Goal: Task Accomplishment & Management: Manage account settings

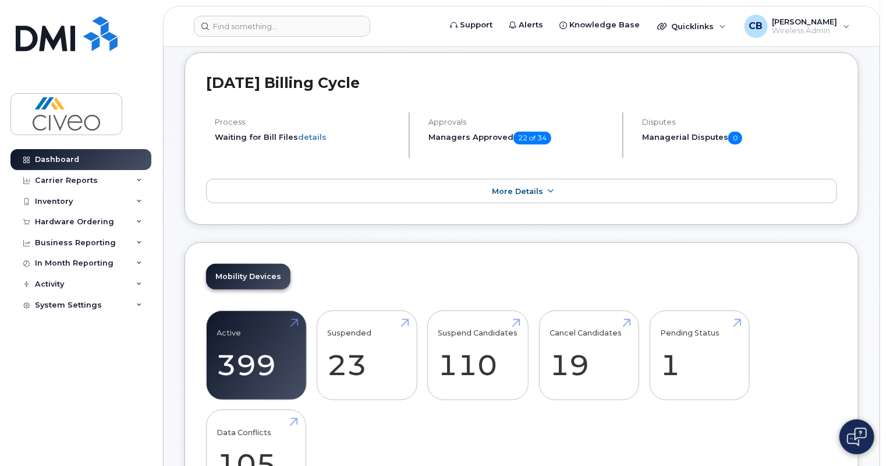
scroll to position [123, 0]
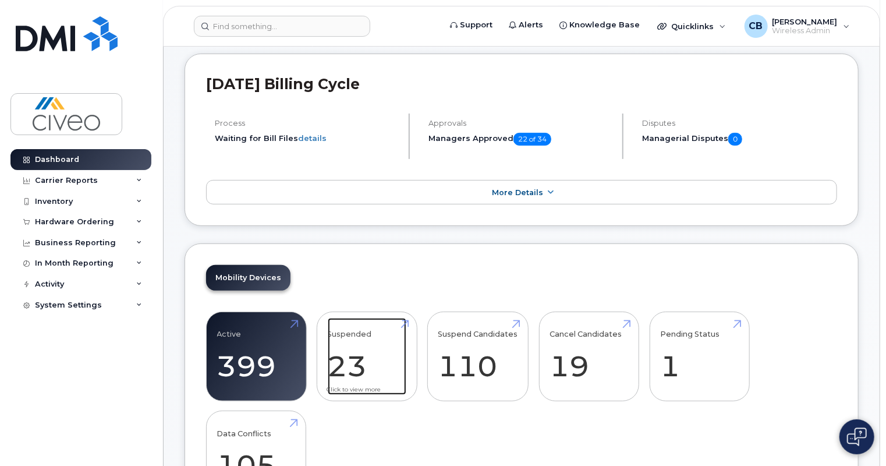
click at [337, 357] on link "Suspended 23 360%" at bounding box center [367, 356] width 79 height 77
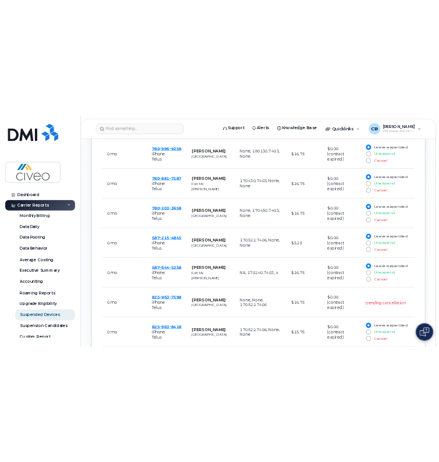
scroll to position [728, 0]
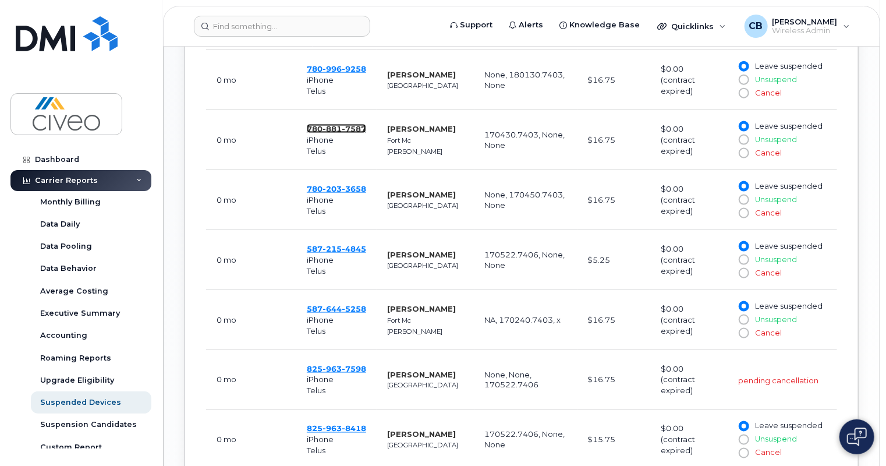
click at [328, 128] on span "881" at bounding box center [331, 128] width 19 height 9
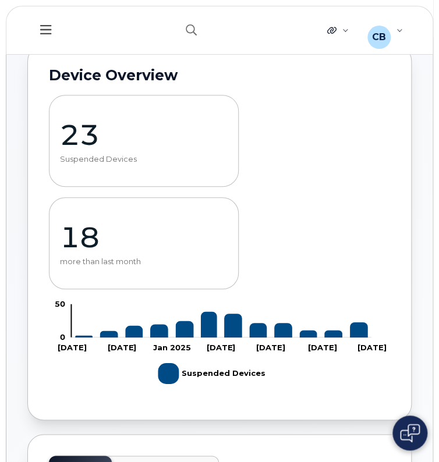
scroll to position [0, 0]
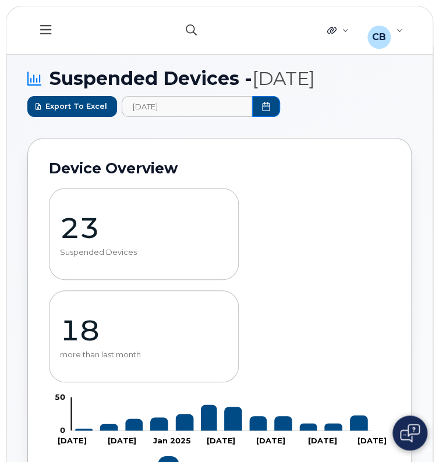
click at [193, 27] on icon "button" at bounding box center [191, 29] width 11 height 11
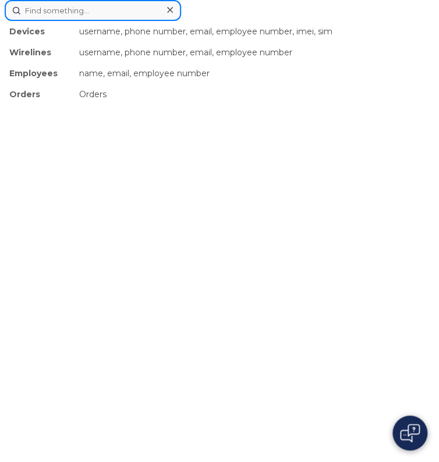
paste input "Lloyd Jugalbot"
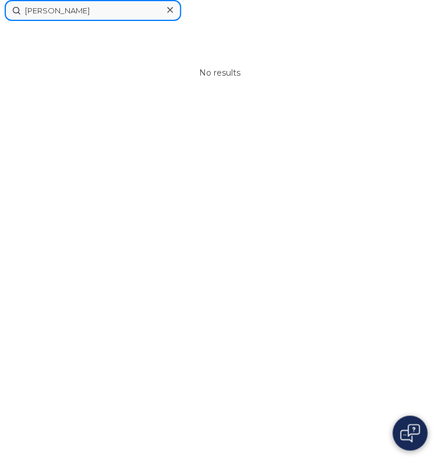
type input "Lloyd Jugalbot"
click at [169, 10] on icon at bounding box center [170, 10] width 6 height 6
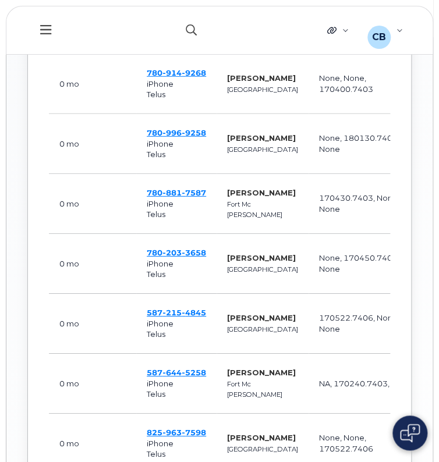
scroll to position [832, 0]
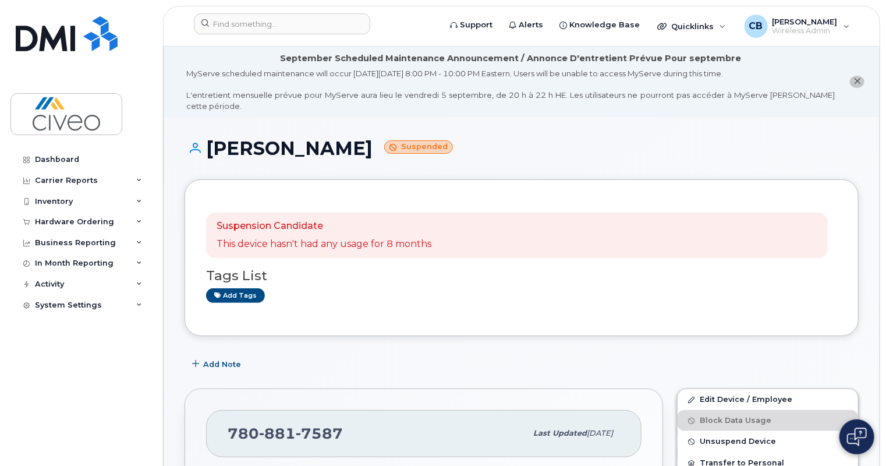
scroll to position [231, 0]
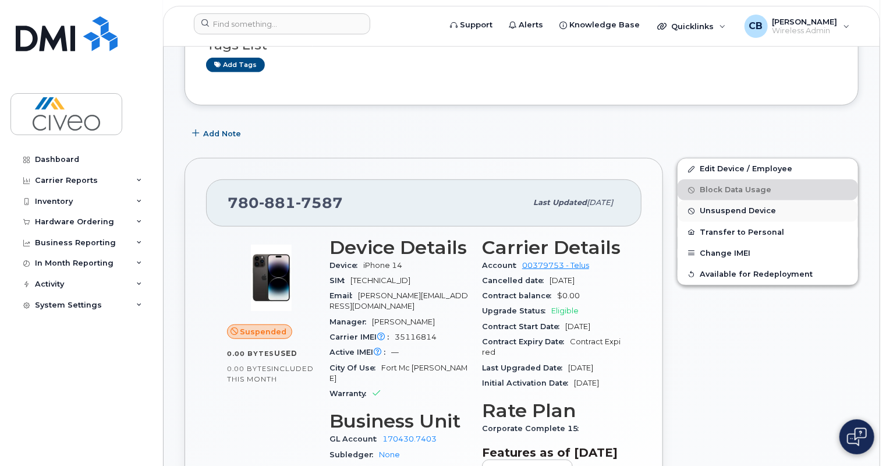
click at [729, 207] on button "Unsuspend Device" at bounding box center [768, 210] width 180 height 21
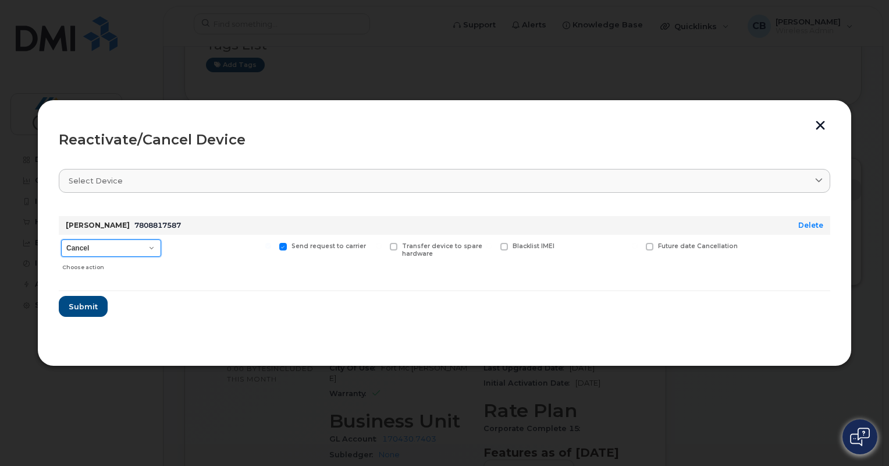
click at [137, 240] on select "Cancel Reactivate" at bounding box center [111, 247] width 100 height 17
select select "[object Object]"
click at [61, 239] on select "Cancel Reactivate" at bounding box center [111, 247] width 100 height 17
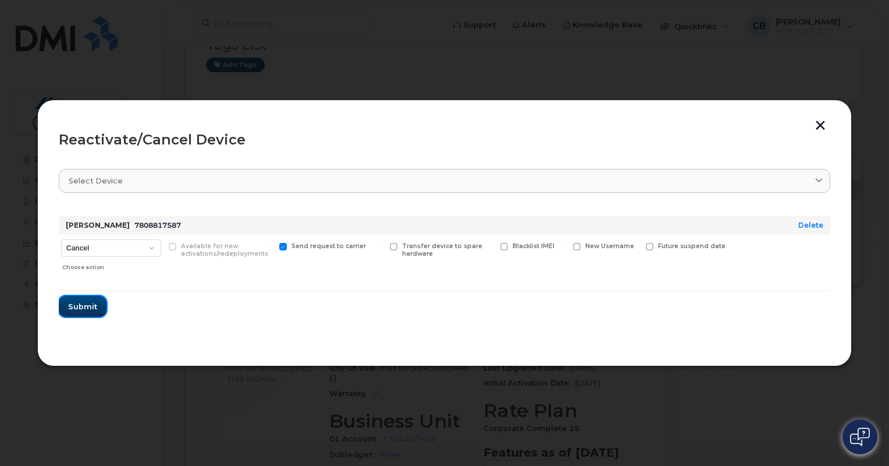
click at [77, 301] on span "Submit" at bounding box center [82, 306] width 29 height 11
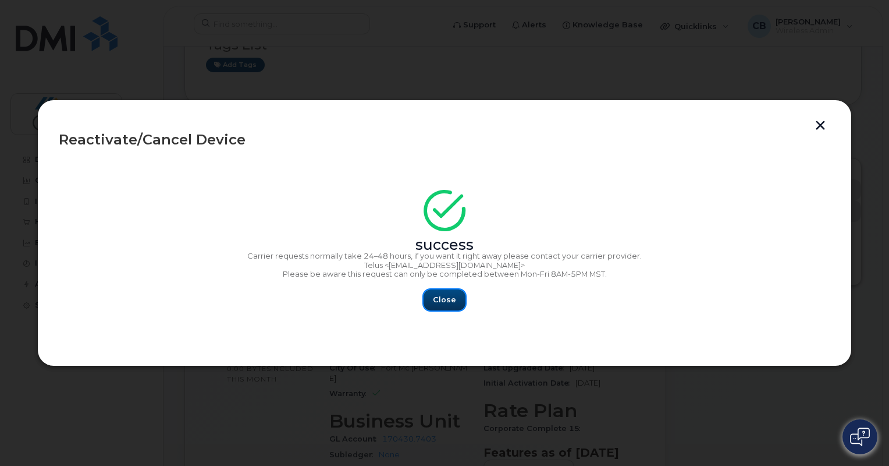
click at [447, 302] on span "Close" at bounding box center [444, 299] width 23 height 11
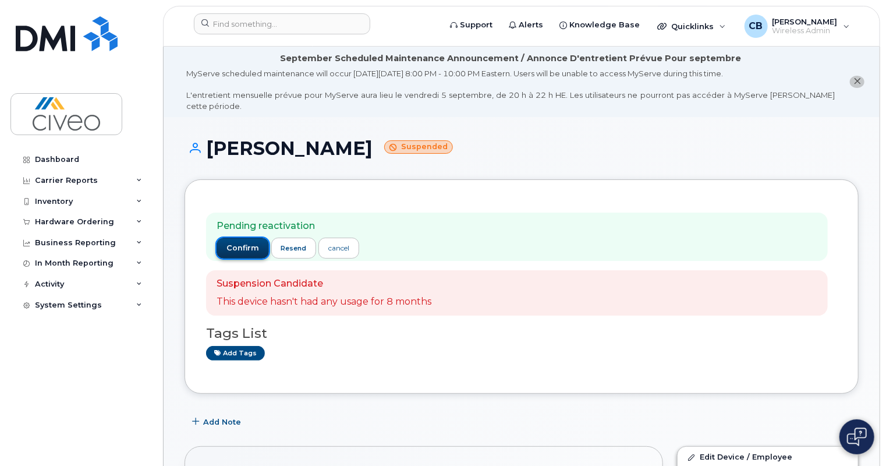
click at [236, 243] on span "confirm" at bounding box center [242, 248] width 33 height 10
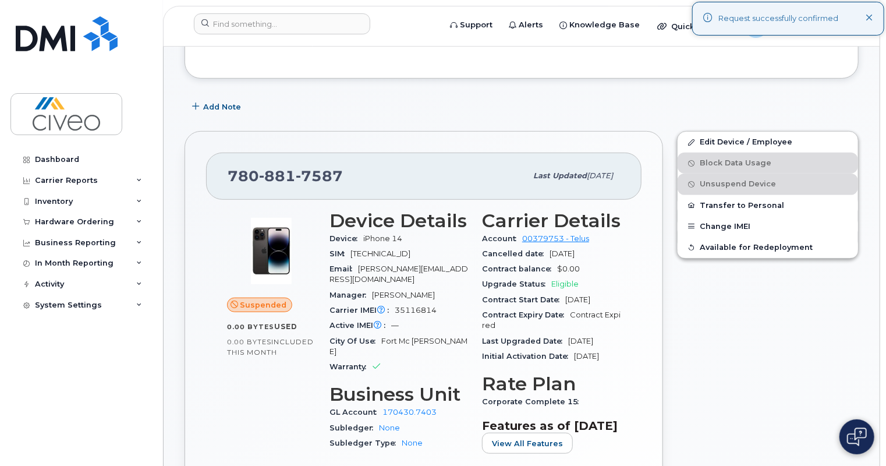
scroll to position [256, 0]
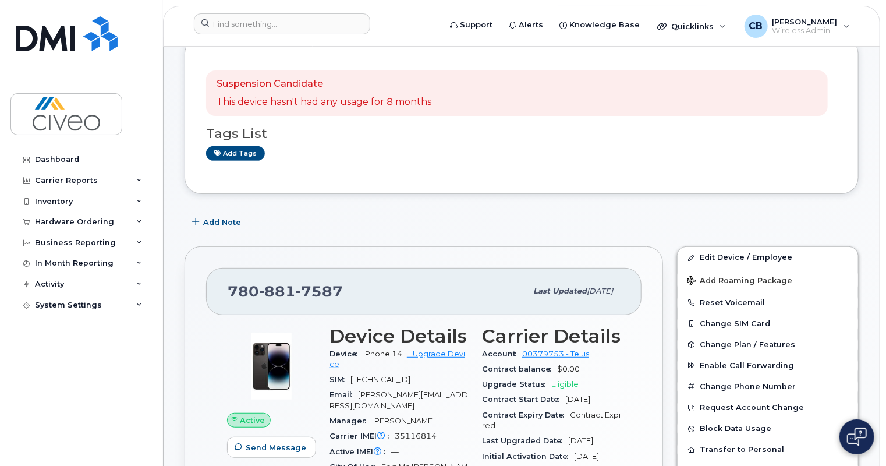
scroll to position [142, 0]
drag, startPoint x: 349, startPoint y: 275, endPoint x: 216, endPoint y: 303, distance: 135.5
click at [216, 303] on div "780 881 7587 Last updated Aug 29, 2025 Active Send Message 0.00 Bytes  used 0.0…" at bounding box center [424, 452] width 479 height 413
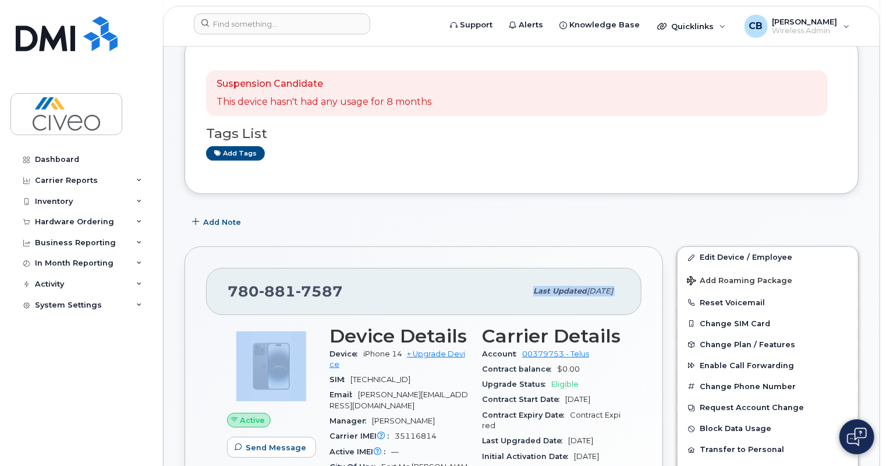
copy div "Last updated Aug 29, 2025"
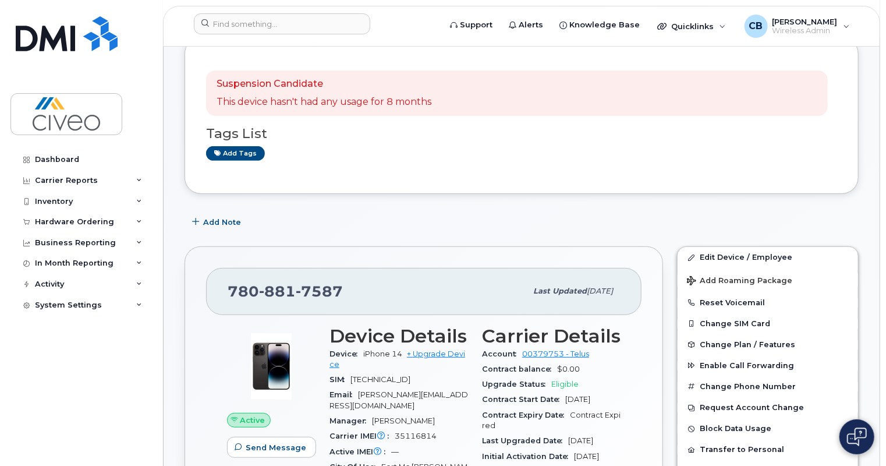
click at [296, 282] on span "881" at bounding box center [319, 290] width 47 height 17
drag, startPoint x: 338, startPoint y: 281, endPoint x: 222, endPoint y: 279, distance: 115.8
click at [222, 279] on div "780 881 7587 Last updated Aug 29, 2025" at bounding box center [423, 291] width 435 height 47
copy span "780 881 7587"
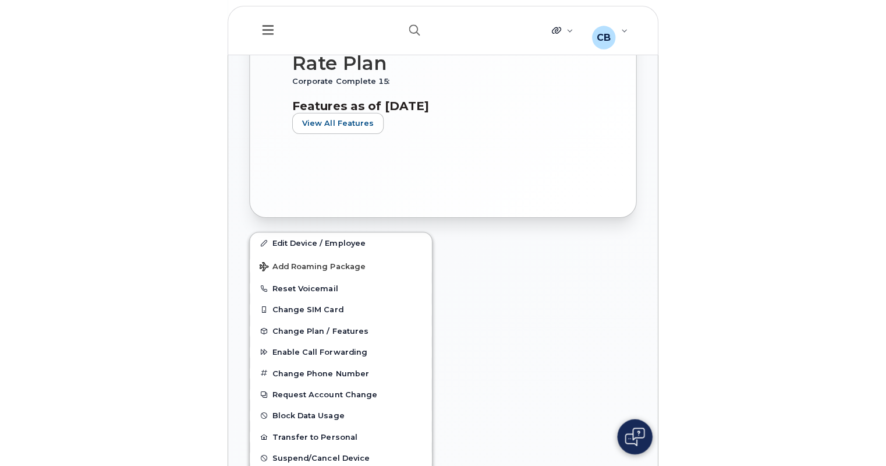
scroll to position [1013, 0]
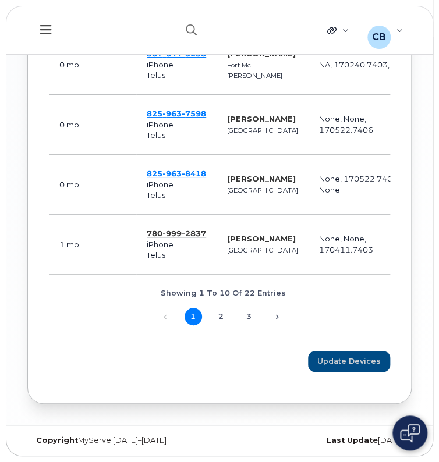
scroll to position [1050, 0]
click at [276, 314] on link "Next" at bounding box center [276, 317] width 17 height 17
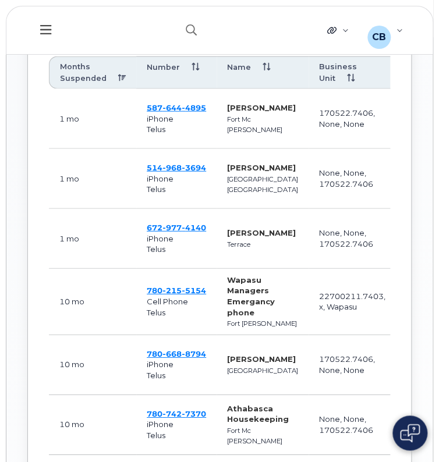
scroll to position [1057, 0]
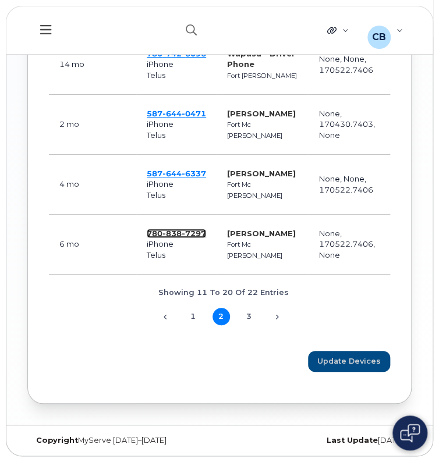
click at [175, 233] on span "838" at bounding box center [171, 233] width 19 height 9
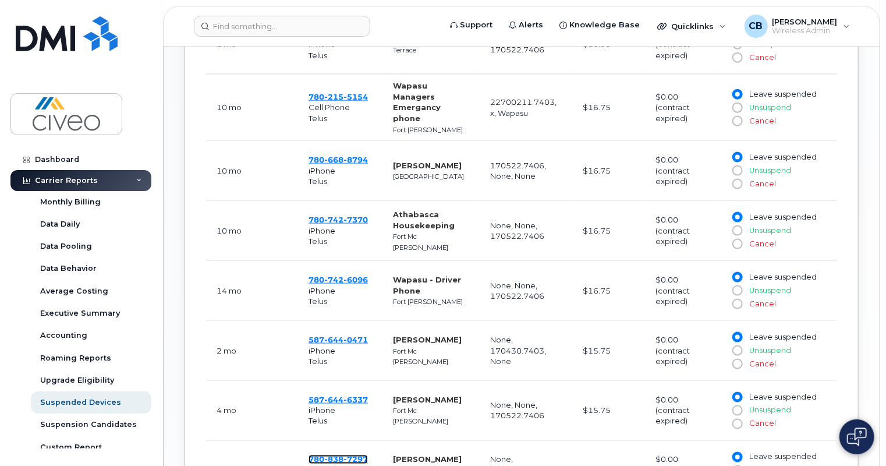
scroll to position [900, 0]
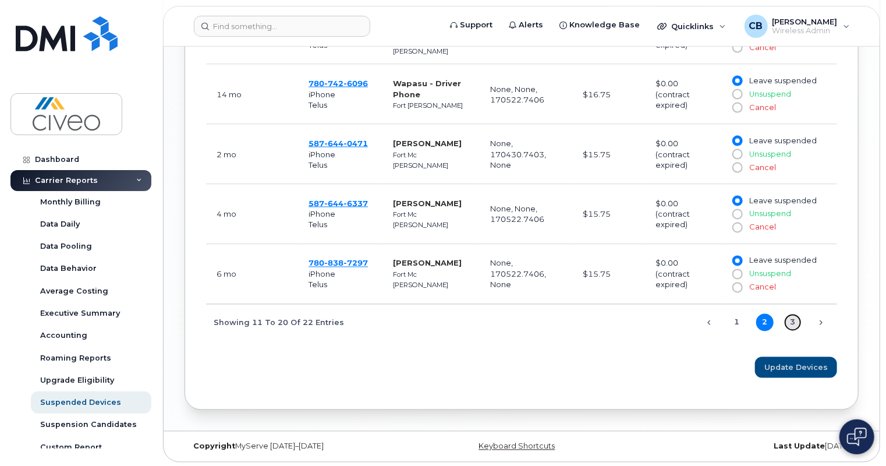
click at [438, 324] on link "3" at bounding box center [792, 322] width 17 height 17
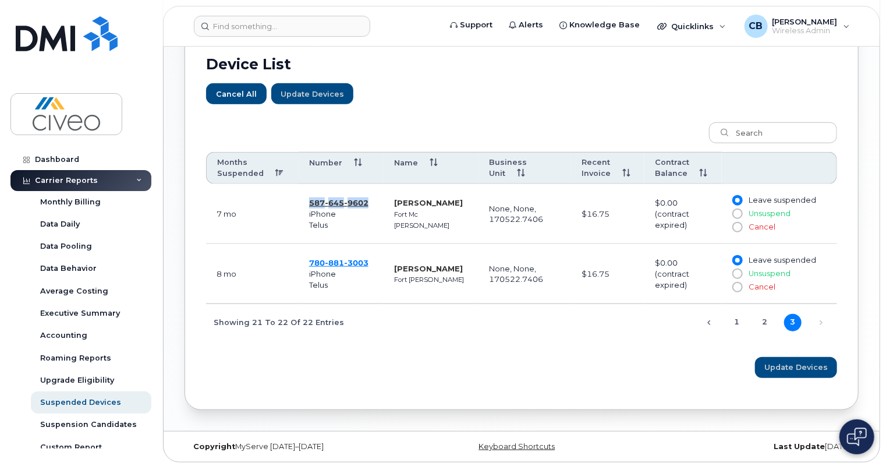
drag, startPoint x: 371, startPoint y: 200, endPoint x: 312, endPoint y: 203, distance: 58.9
click at [312, 203] on td "587 645 9602 iPhone Telus" at bounding box center [341, 214] width 85 height 60
copy span "87 645 9602"
click at [357, 199] on span "9602" at bounding box center [356, 202] width 24 height 9
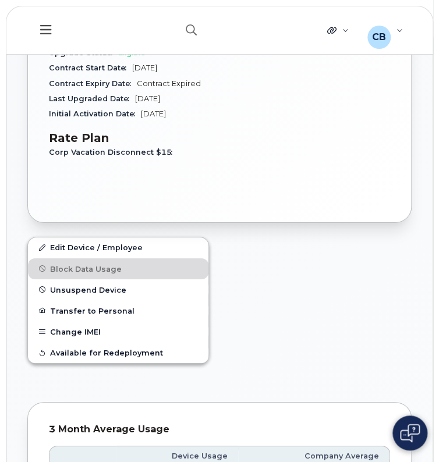
scroll to position [833, 0]
click at [104, 290] on span "Unsuspend Device" at bounding box center [88, 290] width 76 height 9
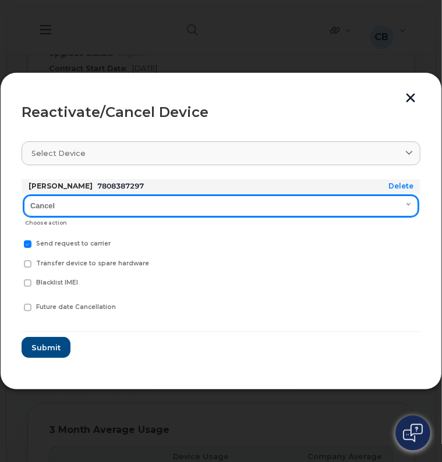
click at [95, 210] on select "Cancel Reactivate" at bounding box center [221, 206] width 394 height 21
select select "[object Object]"
click at [24, 196] on select "Cancel Reactivate" at bounding box center [221, 206] width 394 height 21
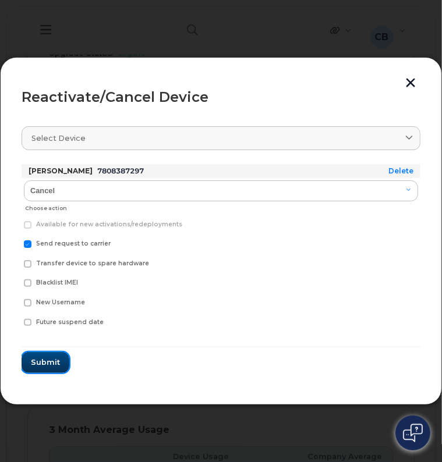
click at [56, 363] on span "Submit" at bounding box center [45, 362] width 29 height 11
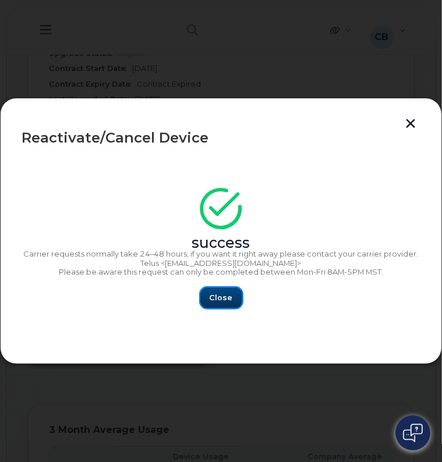
click at [218, 301] on span "Close" at bounding box center [221, 297] width 23 height 11
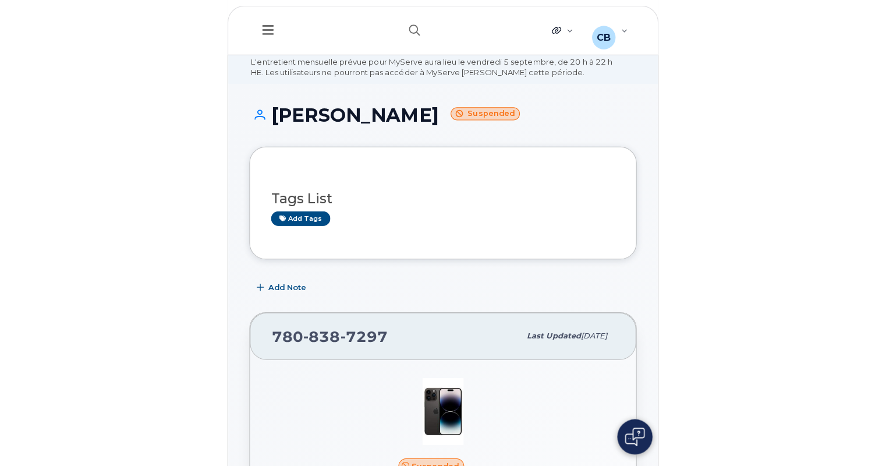
scroll to position [104, 0]
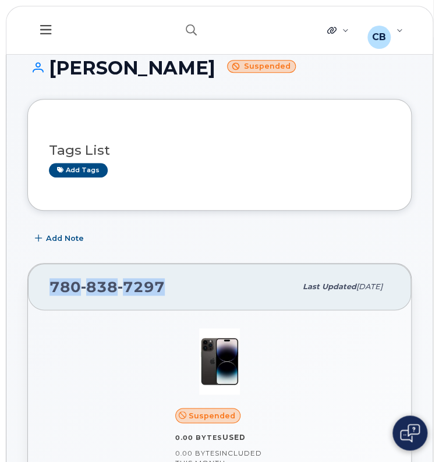
drag, startPoint x: 168, startPoint y: 289, endPoint x: 49, endPoint y: 286, distance: 119.4
click at [49, 286] on div "780 838 7297" at bounding box center [172, 287] width 246 height 24
copy span "780 838 7297"
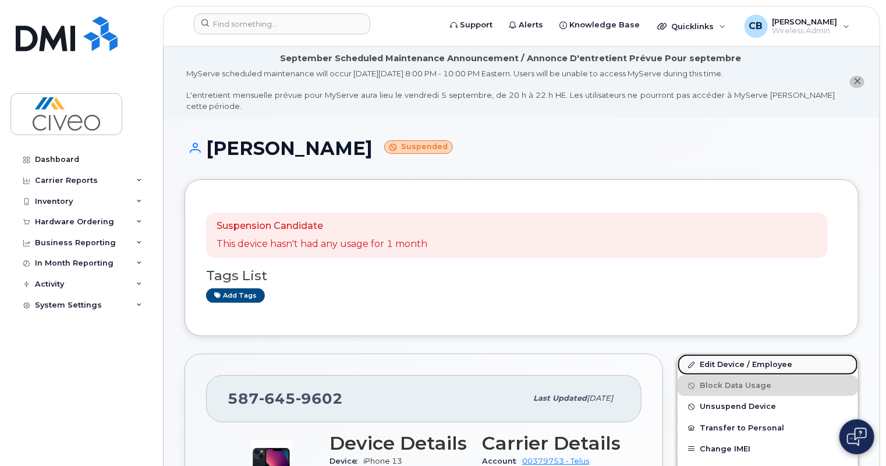
click at [717, 358] on link "Edit Device / Employee" at bounding box center [768, 364] width 180 height 21
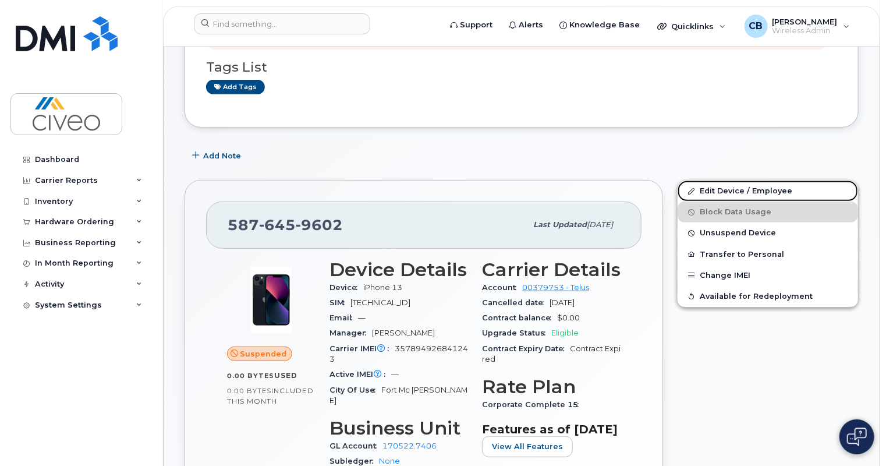
scroll to position [212, 0]
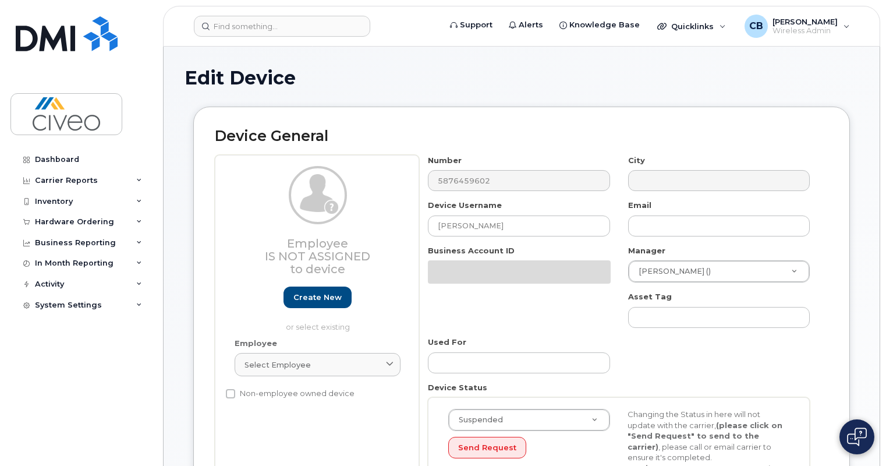
select select "7088"
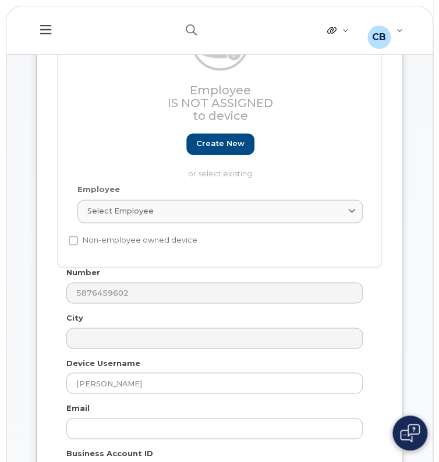
scroll to position [248, 0]
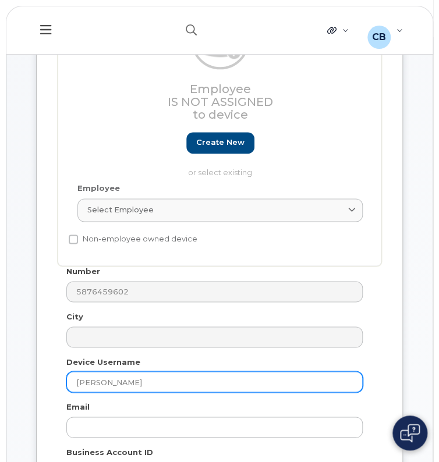
click at [151, 382] on input "Robert Wood" at bounding box center [214, 381] width 296 height 21
click at [151, 382] on input "[PERSON_NAME]" at bounding box center [214, 381] width 296 height 21
paste input "[PERSON_NAME]"
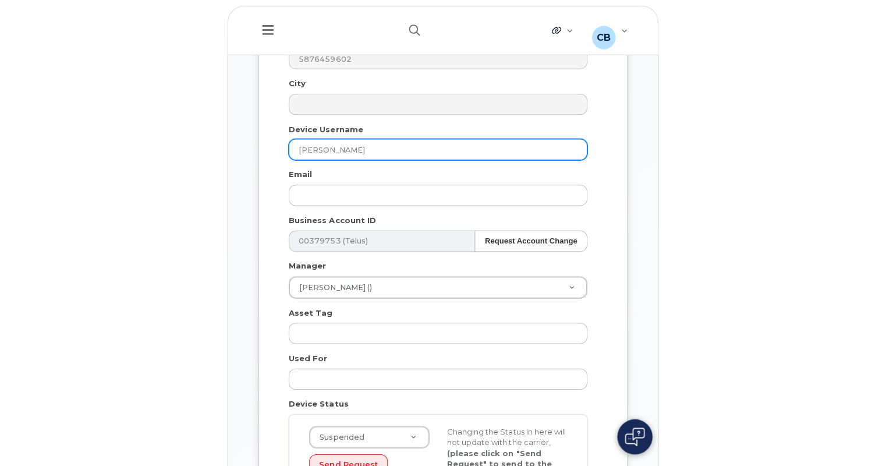
scroll to position [481, 0]
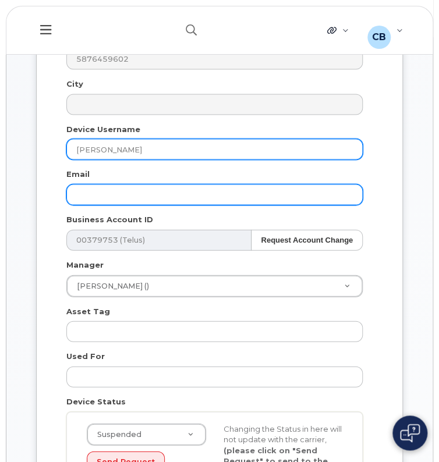
type input "Lloyd Jugalbot"
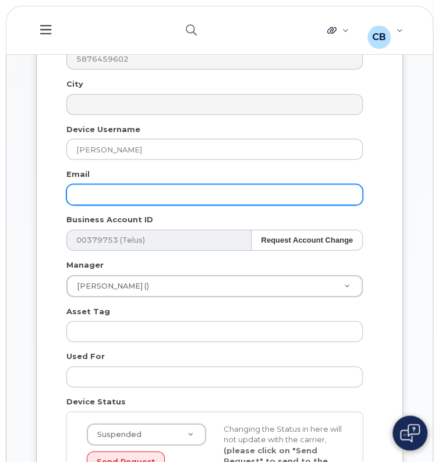
click at [126, 189] on input "text" at bounding box center [214, 194] width 296 height 21
paste input "Lloyd Jugalbot"
type input "Lloyd.Jugalbot@civeo.com"
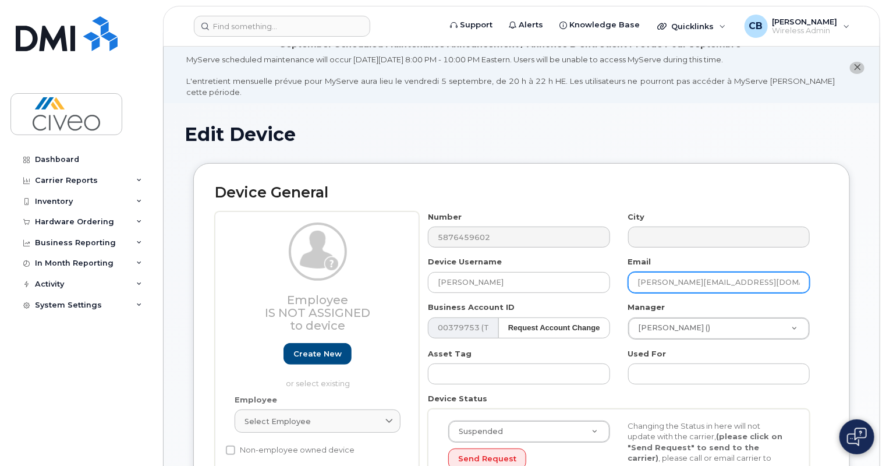
scroll to position [10, 0]
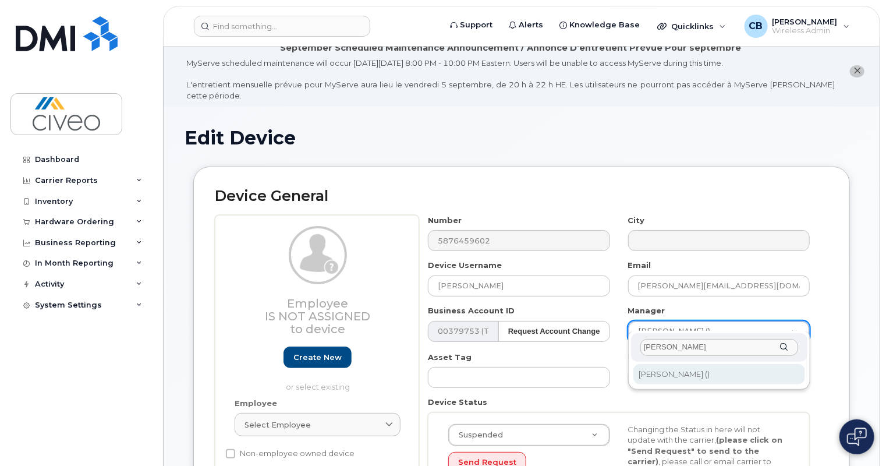
type input "dana"
type input "1032199"
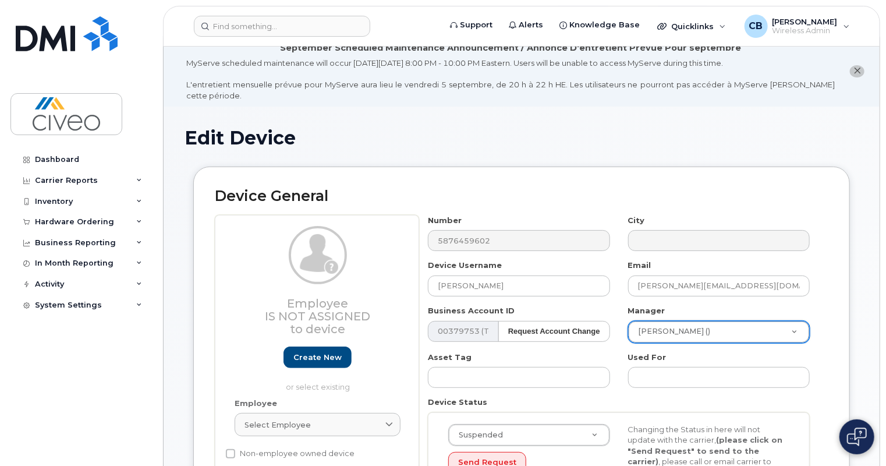
scroll to position [673, 0]
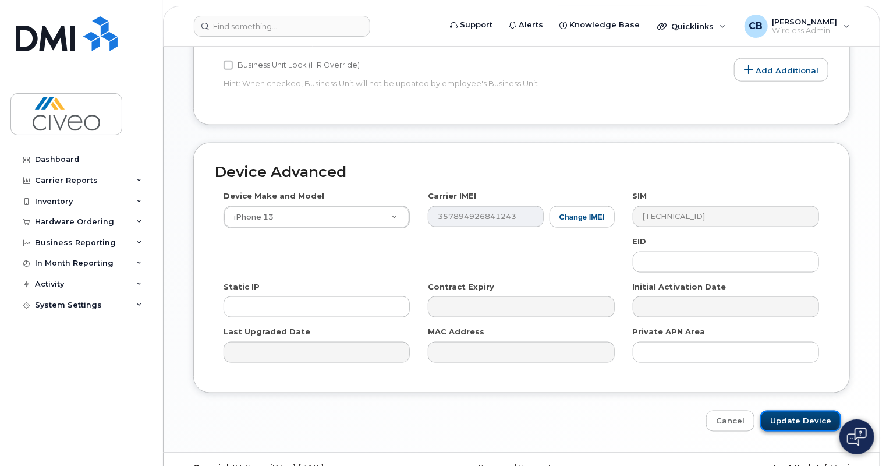
click at [779, 410] on input "Update Device" at bounding box center [800, 421] width 81 height 22
type input "Saving..."
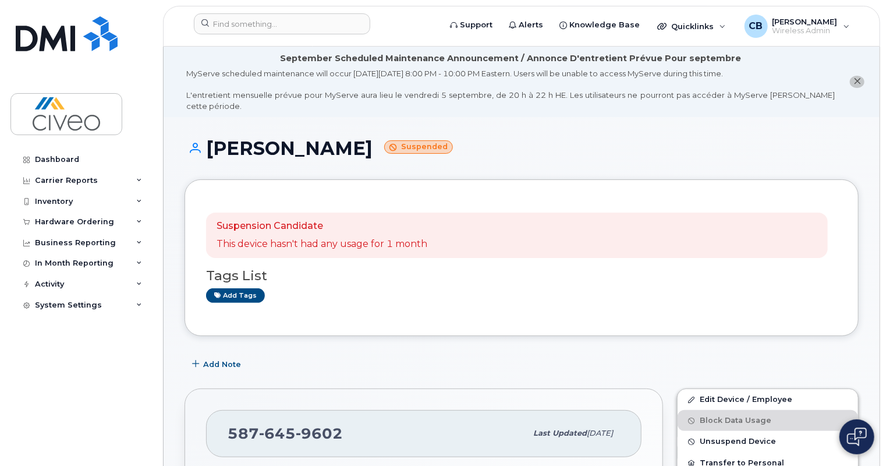
click at [492, 268] on h3 "Tags List" at bounding box center [521, 275] width 631 height 15
click at [725, 389] on link "Edit Device / Employee" at bounding box center [768, 399] width 180 height 21
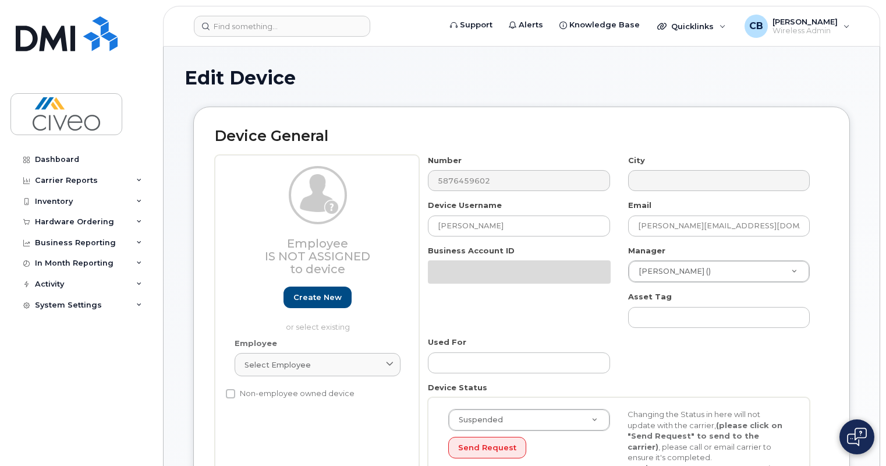
select select "7088"
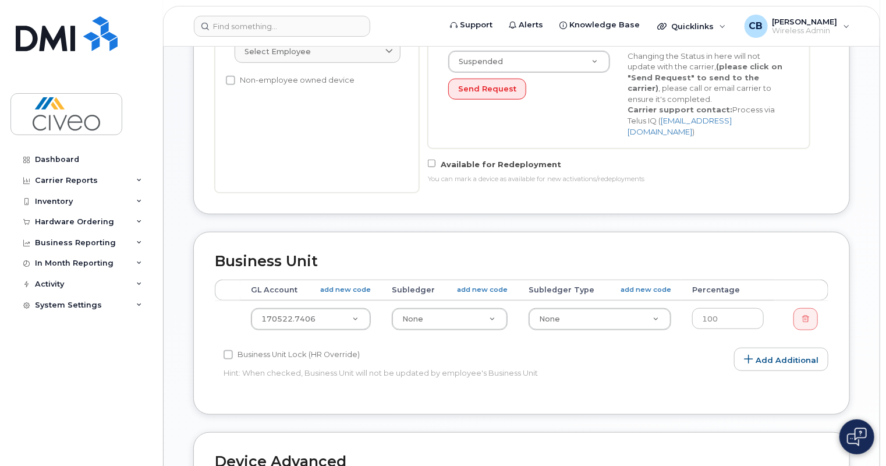
scroll to position [521, 0]
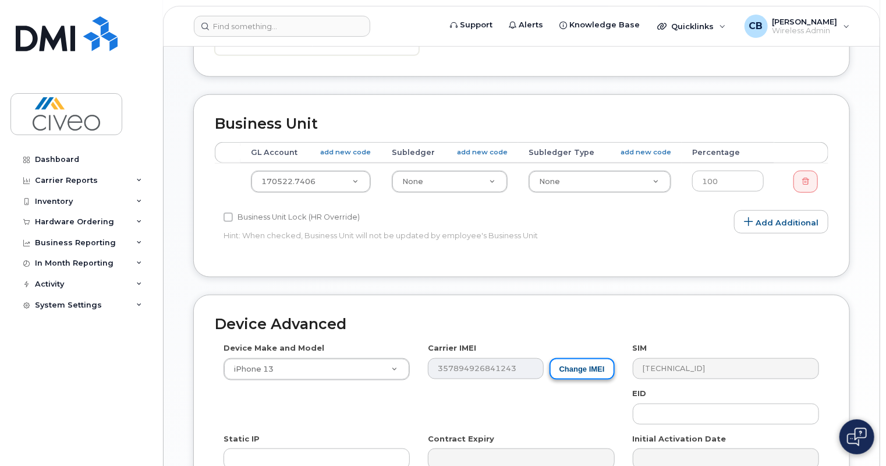
click at [590, 358] on button "Change IMEI" at bounding box center [582, 369] width 65 height 22
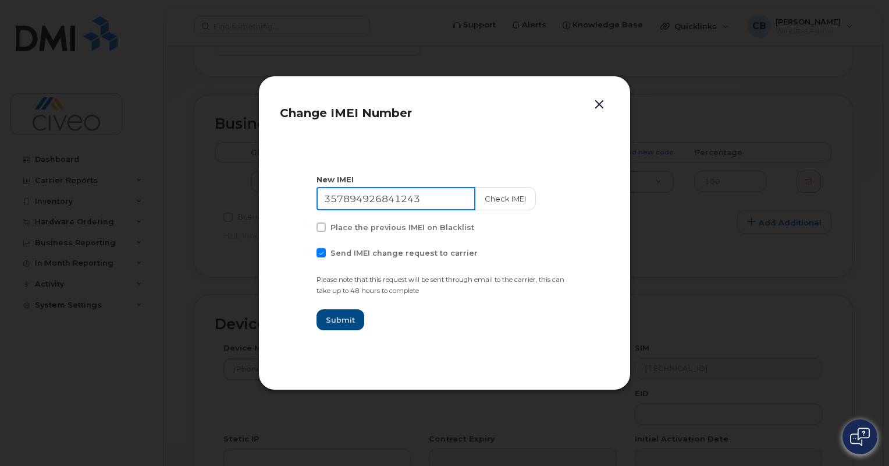
drag, startPoint x: 452, startPoint y: 207, endPoint x: 243, endPoint y: 221, distance: 210.0
click at [243, 221] on div "Change IMEI Number New IMEI 357894926841243 Check IMEI Place the previous IMEI …" at bounding box center [444, 233] width 889 height 466
paste input "0210436224449"
type input "350210436224449"
click at [345, 326] on button "Submit" at bounding box center [341, 319] width 48 height 21
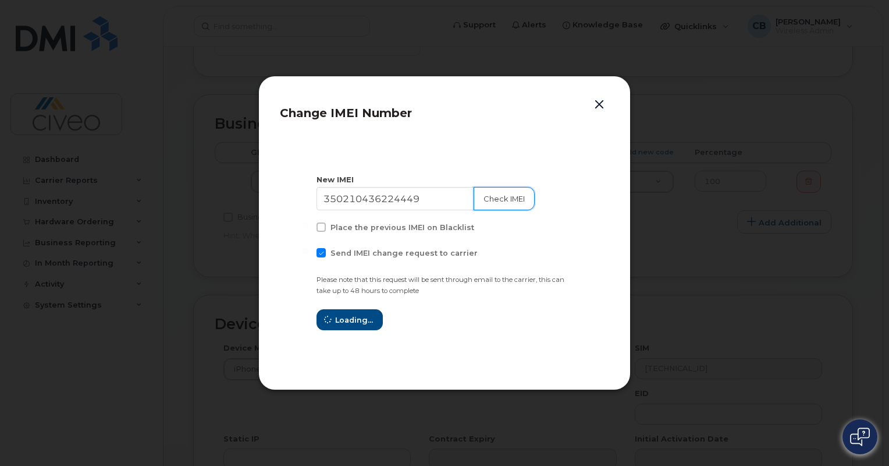
click at [484, 204] on button "Check IMEI" at bounding box center [504, 198] width 61 height 23
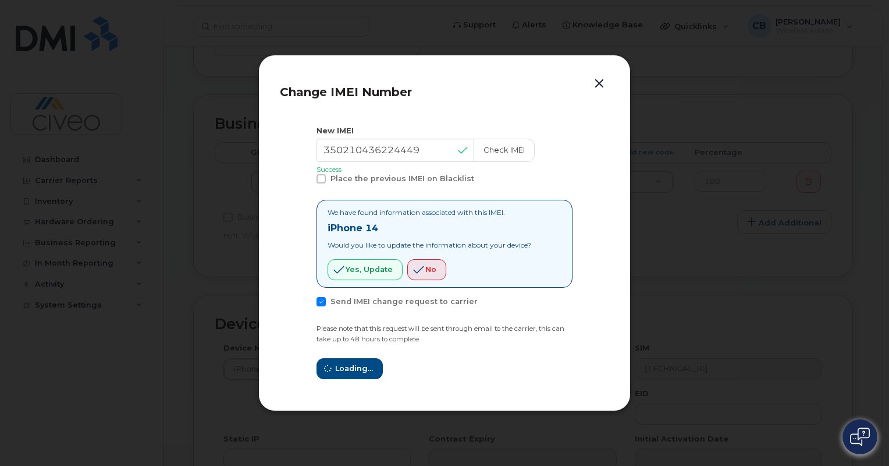
click at [334, 363] on div "Loading..." at bounding box center [445, 368] width 256 height 21
click at [598, 86] on button "button" at bounding box center [599, 84] width 17 height 16
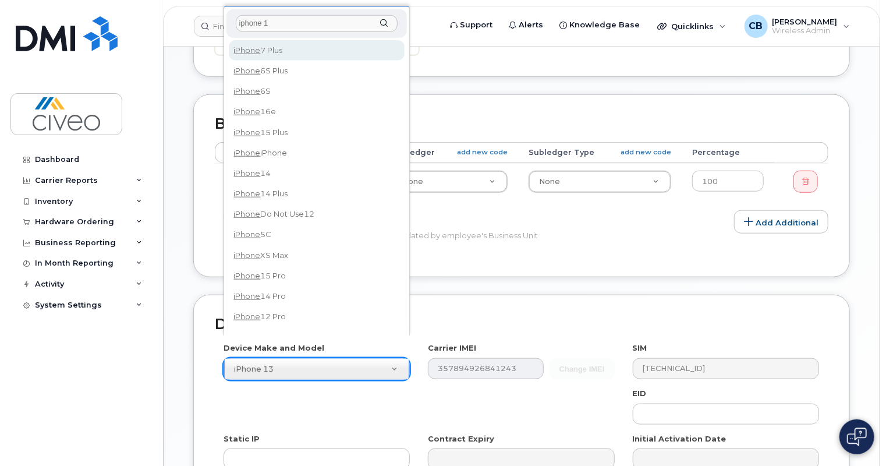
type input "iphone 14"
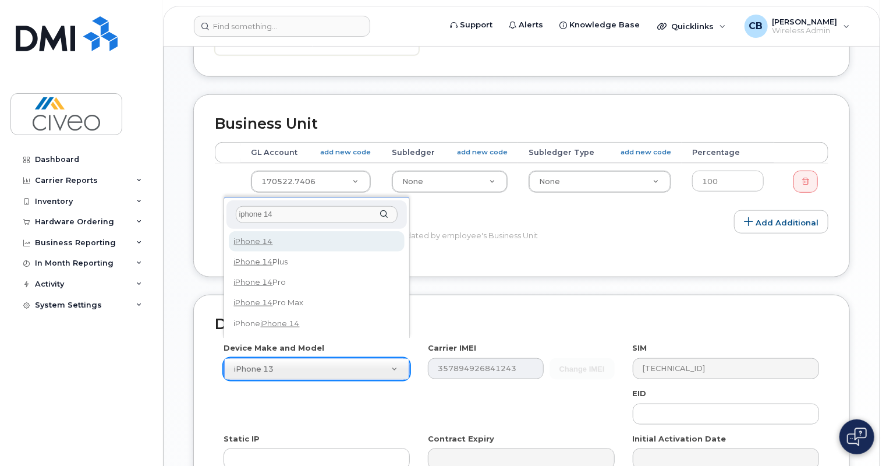
select select "2778"
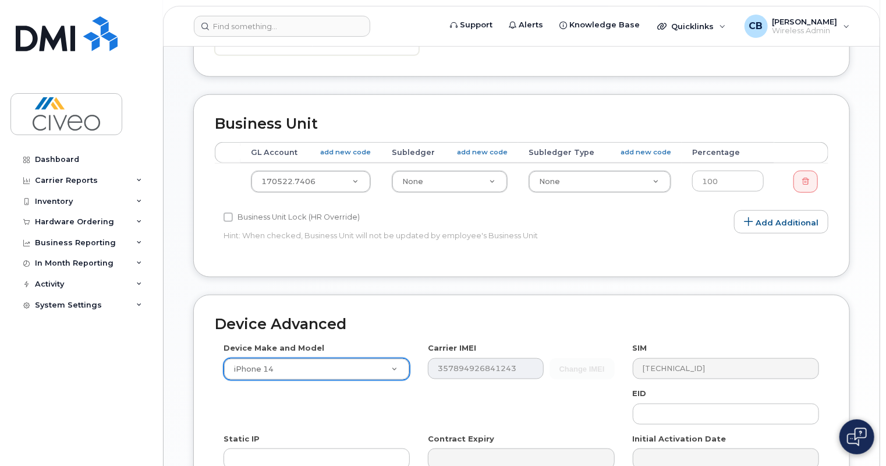
click at [601, 358] on div "Change IMEI 357894926841243" at bounding box center [521, 369] width 186 height 22
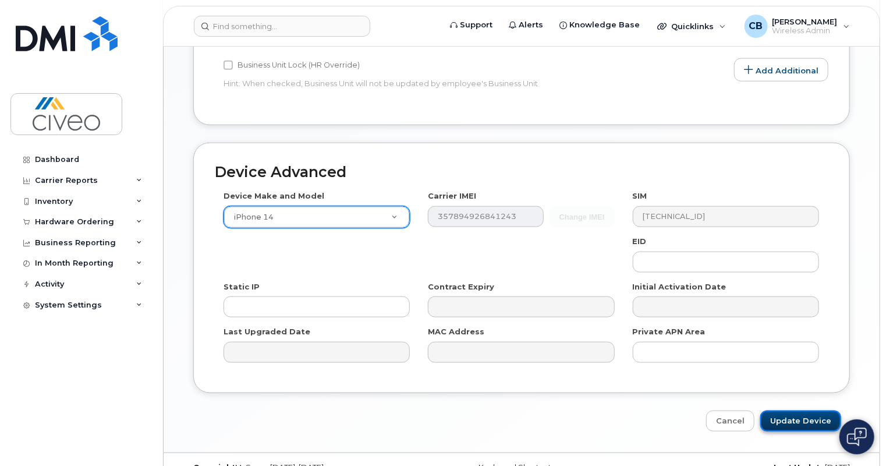
click at [817, 410] on input "Update Device" at bounding box center [800, 421] width 81 height 22
type input "Saving..."
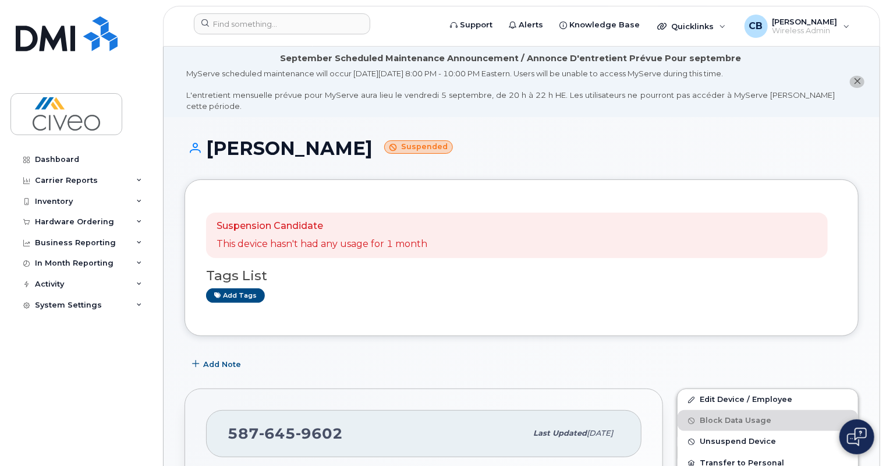
scroll to position [108, 0]
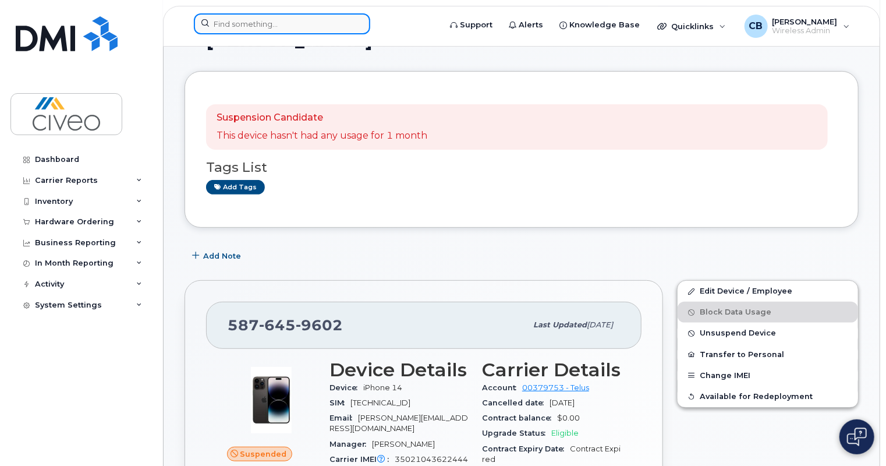
click at [307, 18] on input at bounding box center [282, 23] width 176 height 21
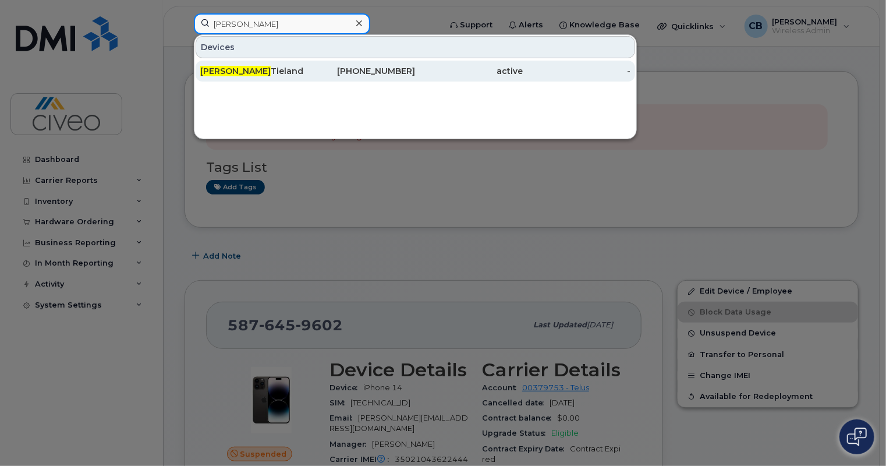
type input "candance"
click at [316, 68] on div "587-645-6914" at bounding box center [362, 71] width 108 height 12
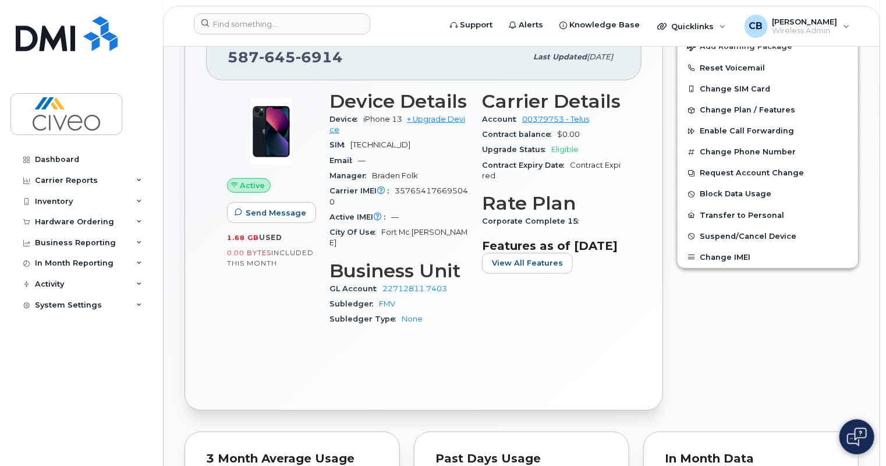
scroll to position [328, 0]
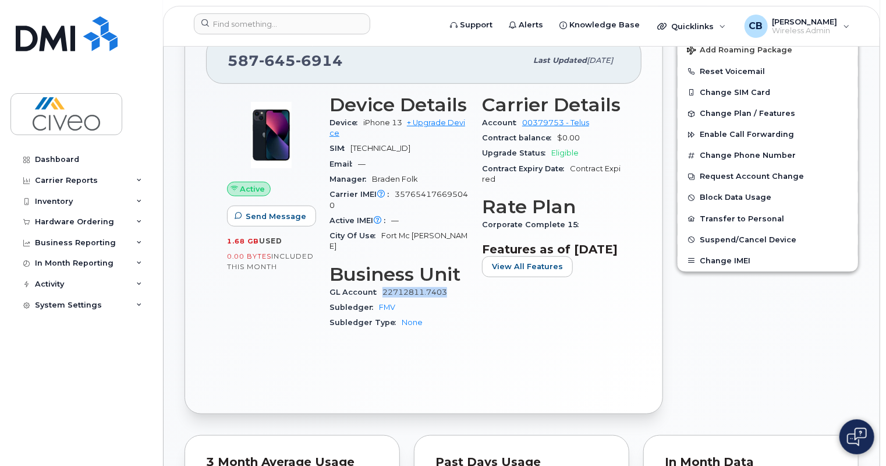
drag, startPoint x: 447, startPoint y: 268, endPoint x: 383, endPoint y: 266, distance: 64.1
click at [383, 285] on div "GL Account 22712811.7403" at bounding box center [398, 292] width 139 height 15
copy link "22712811.7403"
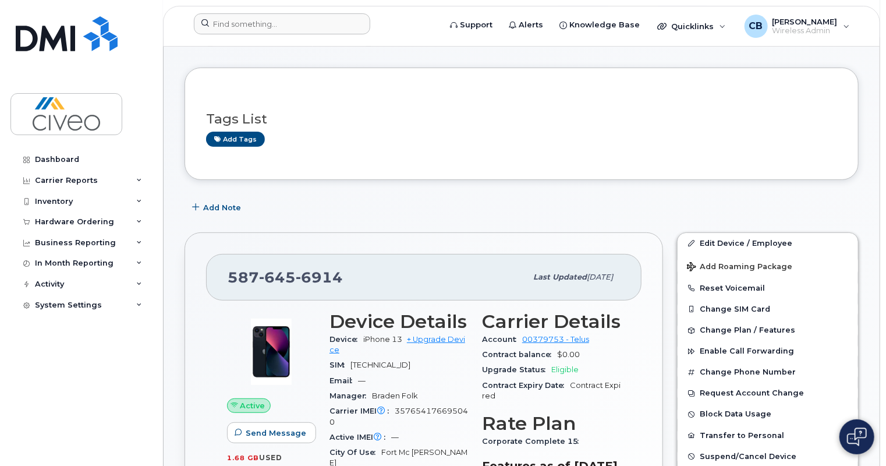
scroll to position [90, 0]
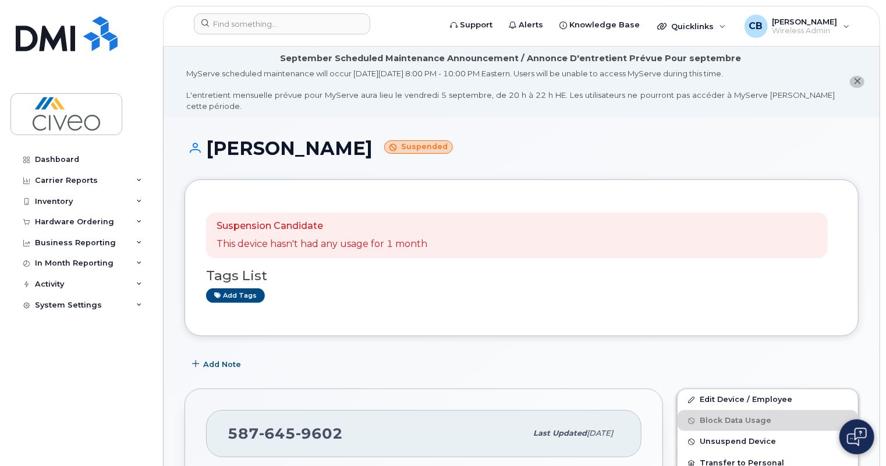
scroll to position [158, 0]
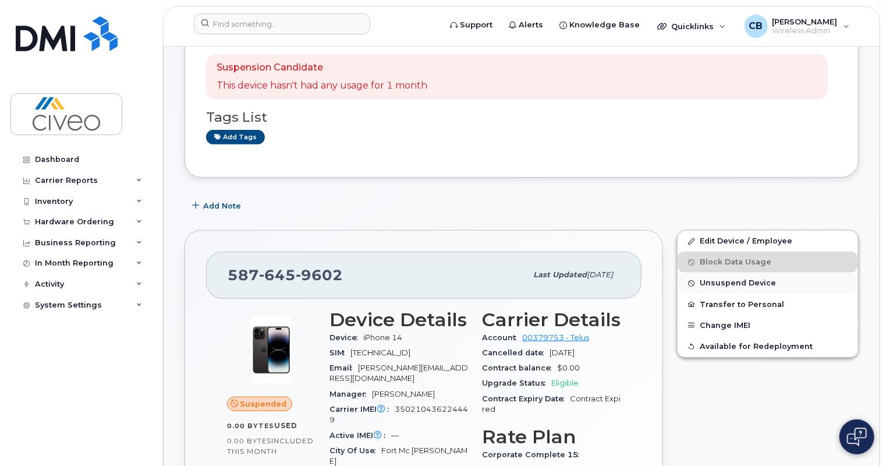
click at [750, 279] on span "Unsuspend Device" at bounding box center [738, 283] width 76 height 9
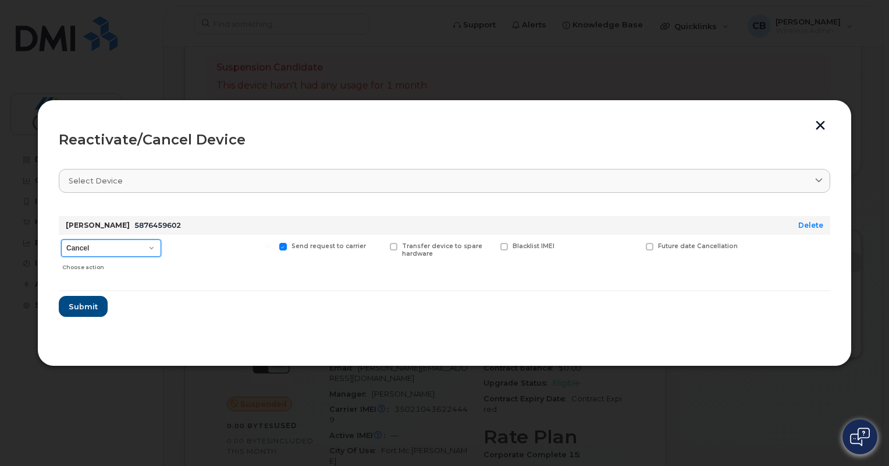
click at [142, 245] on select "Cancel Reactivate" at bounding box center [111, 247] width 100 height 17
select select "[object Object]"
click at [61, 239] on select "Cancel Reactivate" at bounding box center [111, 247] width 100 height 17
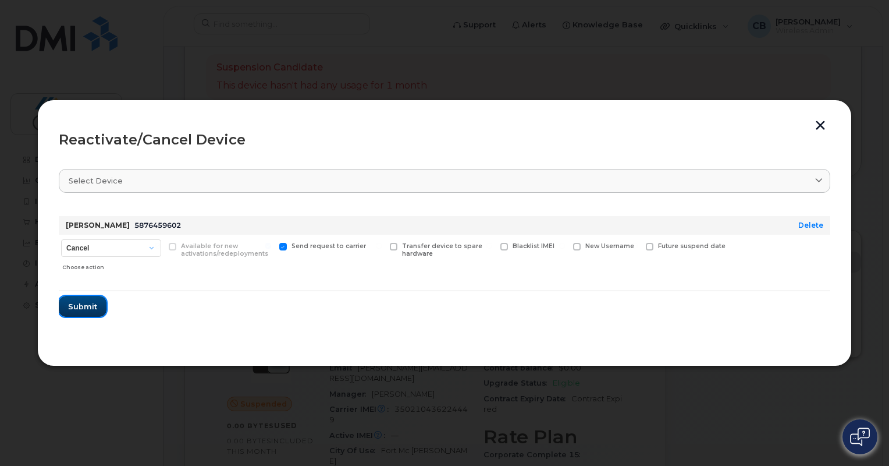
click at [90, 304] on span "Submit" at bounding box center [82, 306] width 29 height 11
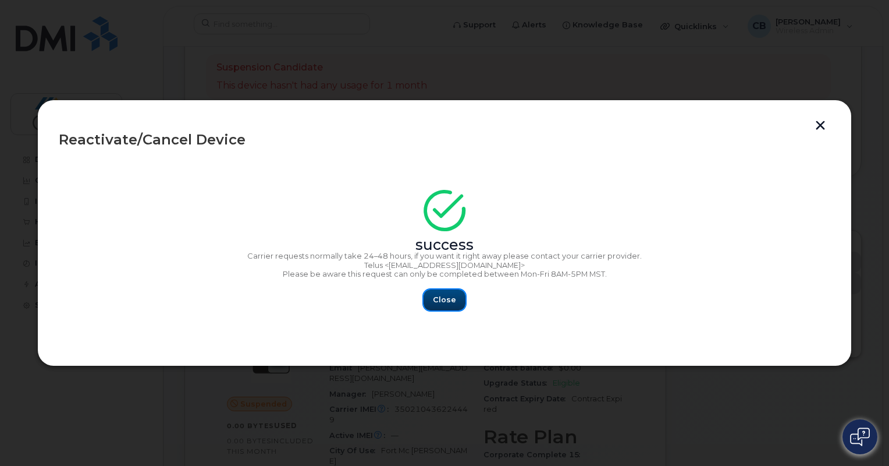
click at [448, 302] on span "Close" at bounding box center [444, 299] width 23 height 11
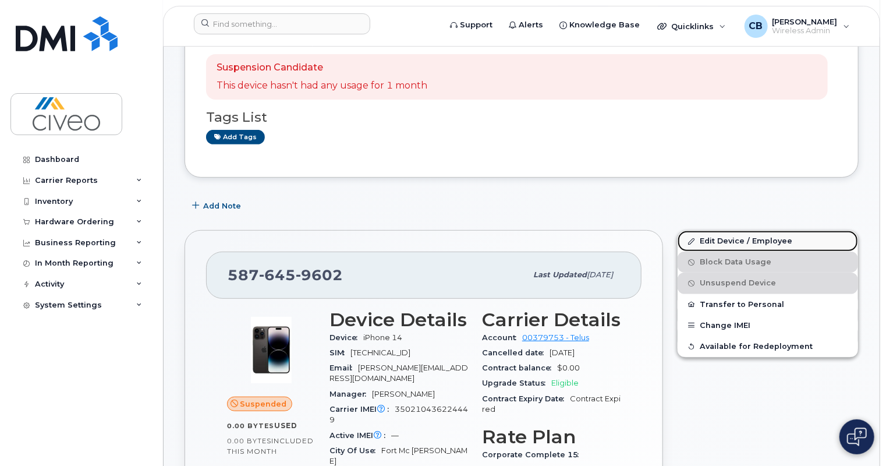
click at [750, 236] on link "Edit Device / Employee" at bounding box center [768, 241] width 180 height 21
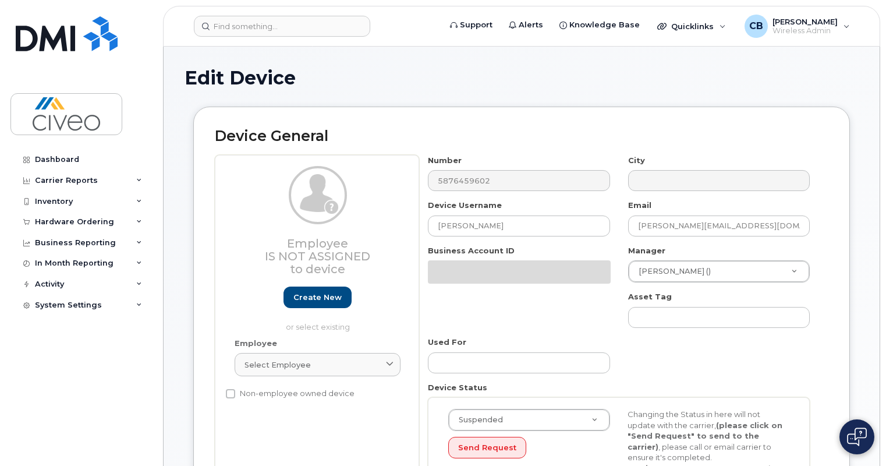
select select "7088"
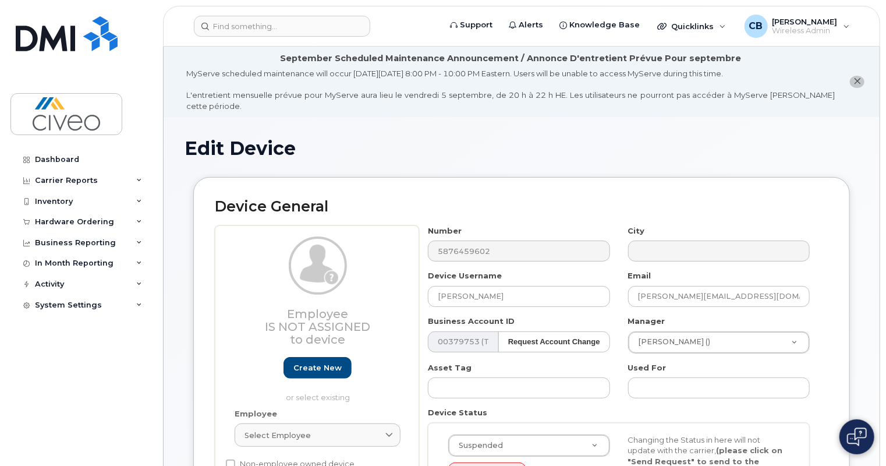
scroll to position [390, 0]
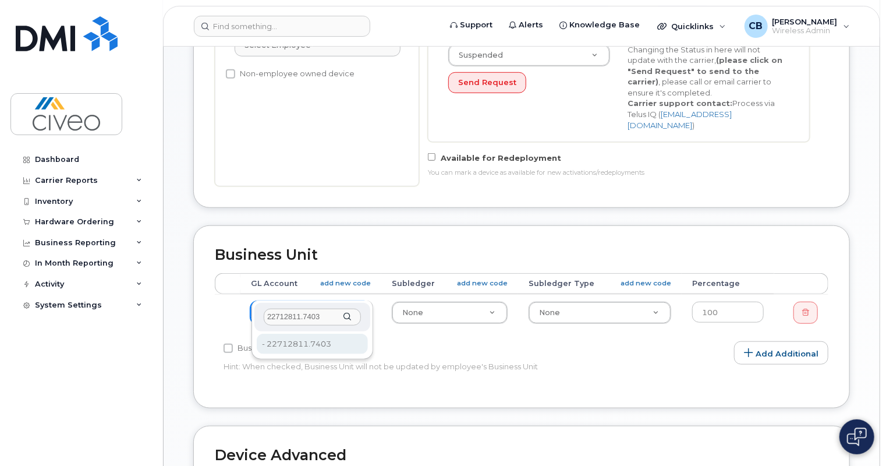
type input "22712811.7403"
type input "80976"
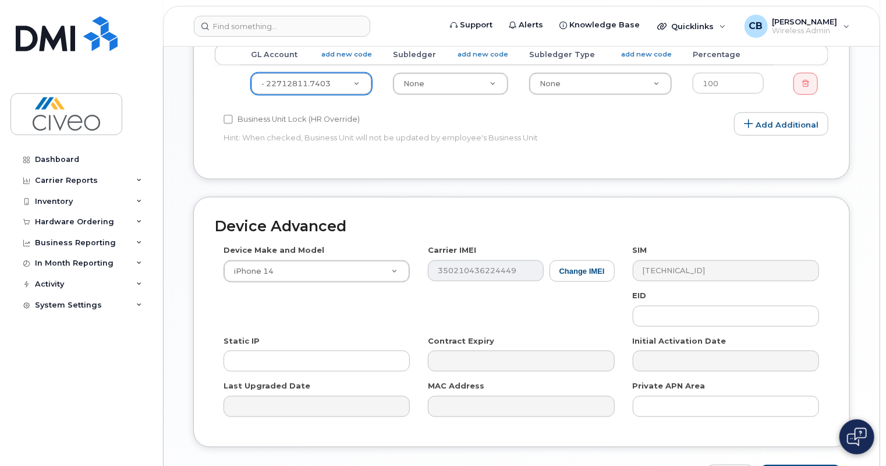
scroll to position [646, 0]
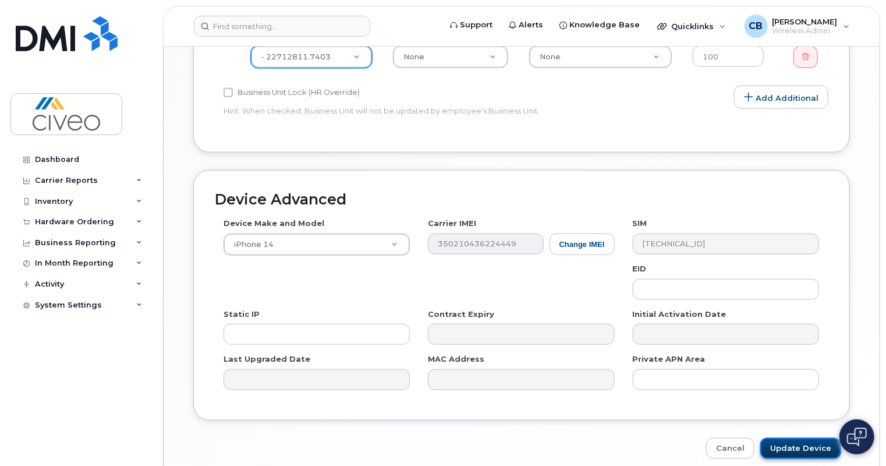
click at [786, 438] on input "Update Device" at bounding box center [800, 449] width 81 height 22
type input "Saving..."
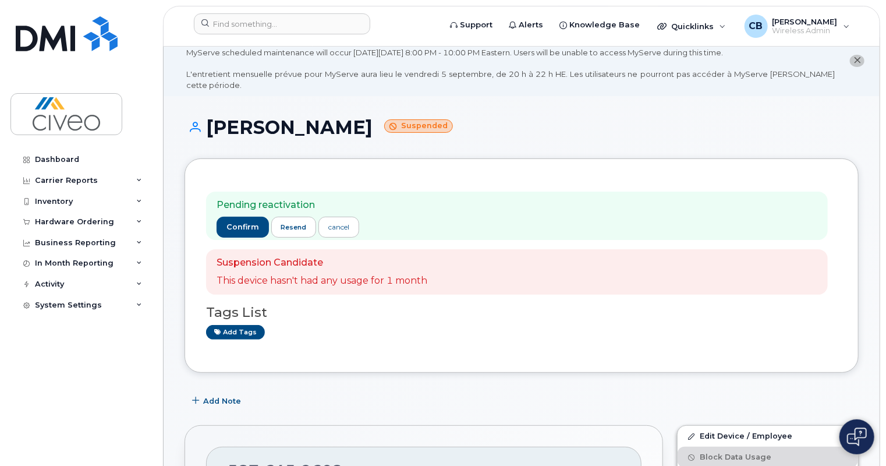
scroll to position [20, 0]
click at [239, 223] on span "confirm" at bounding box center [242, 228] width 33 height 10
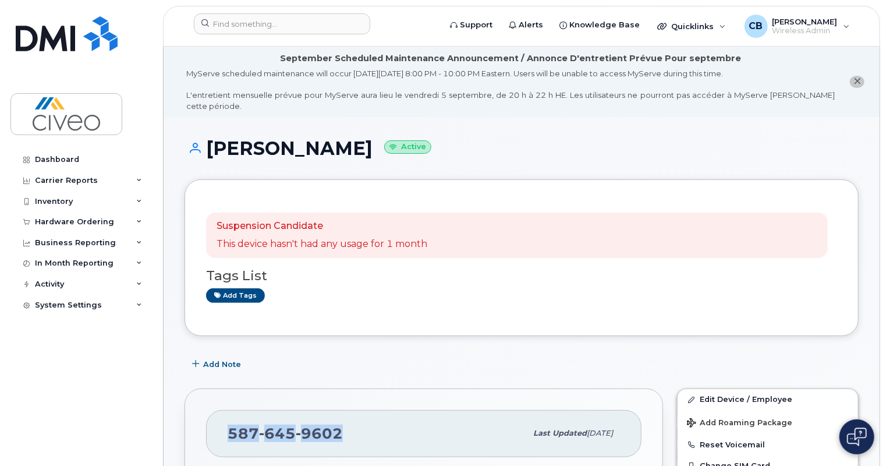
drag, startPoint x: 359, startPoint y: 423, endPoint x: 226, endPoint y: 416, distance: 133.5
click at [226, 416] on div "[PHONE_NUMBER] Last updated [DATE]" at bounding box center [423, 433] width 435 height 47
copy span "[PHONE_NUMBER]"
drag, startPoint x: 542, startPoint y: 189, endPoint x: 488, endPoint y: 189, distance: 53.6
click at [542, 201] on div "Suspension Candidate This device hasn't had any usage for 1 month Tags List Add…" at bounding box center [521, 258] width 631 height 114
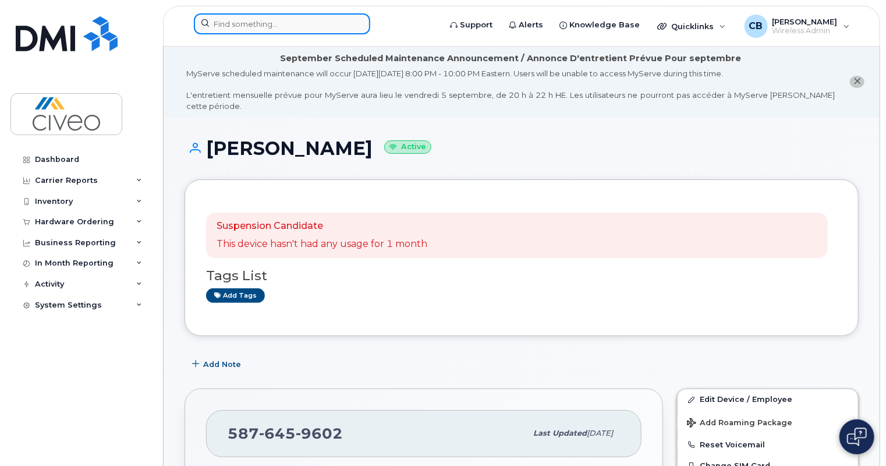
click at [277, 13] on input at bounding box center [282, 23] width 176 height 21
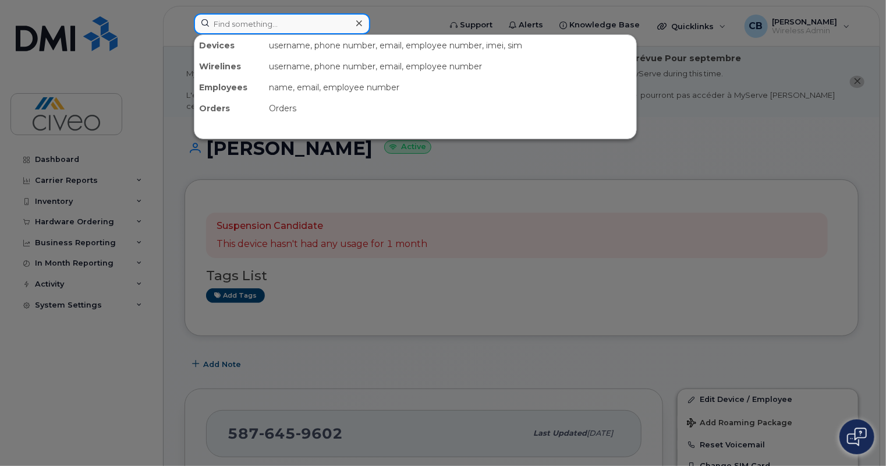
paste input "7802983030"
type input "7802983030"
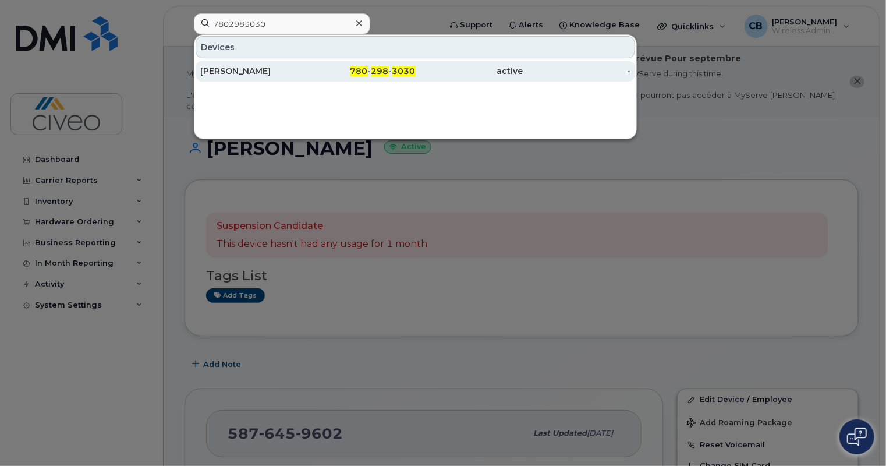
click at [265, 68] on div "Ron Flett" at bounding box center [254, 71] width 108 height 12
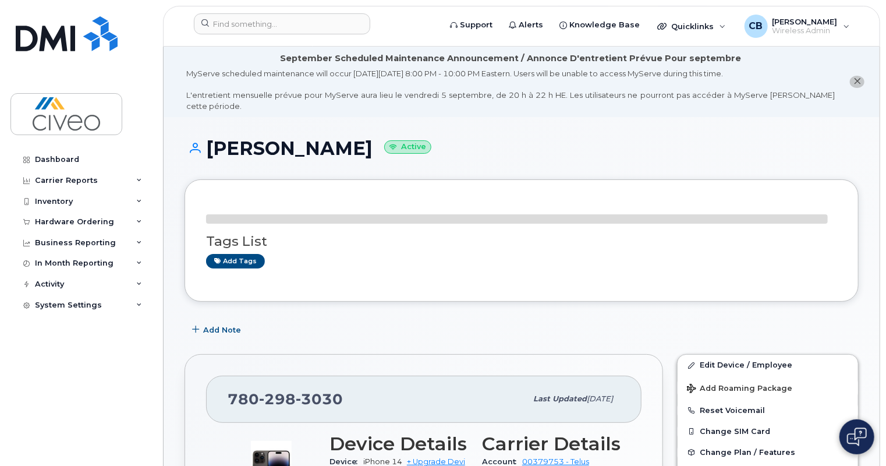
scroll to position [93, 0]
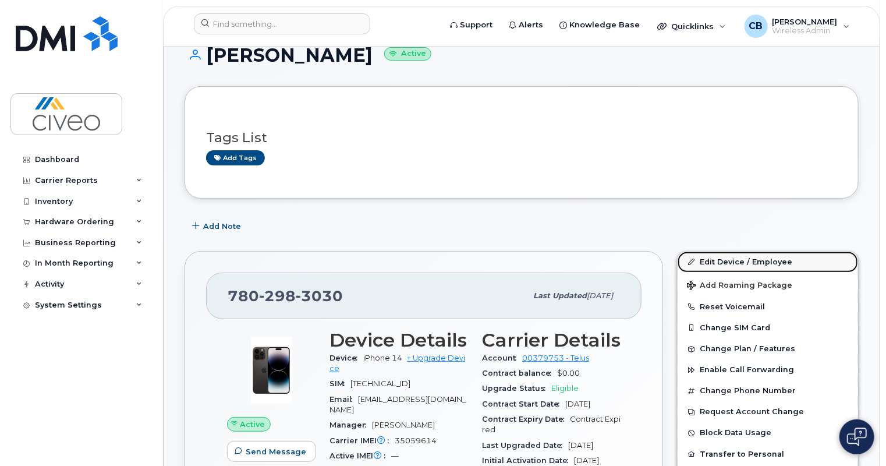
click at [720, 251] on link "Edit Device / Employee" at bounding box center [768, 261] width 180 height 21
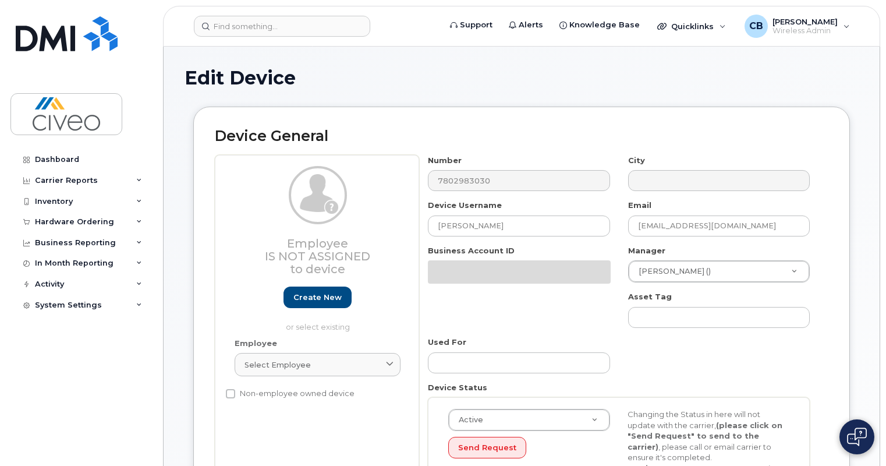
select select "7088"
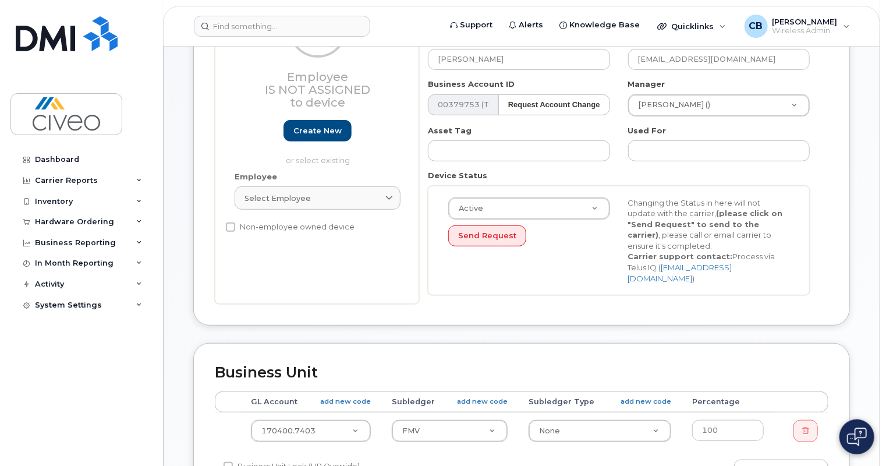
scroll to position [134, 0]
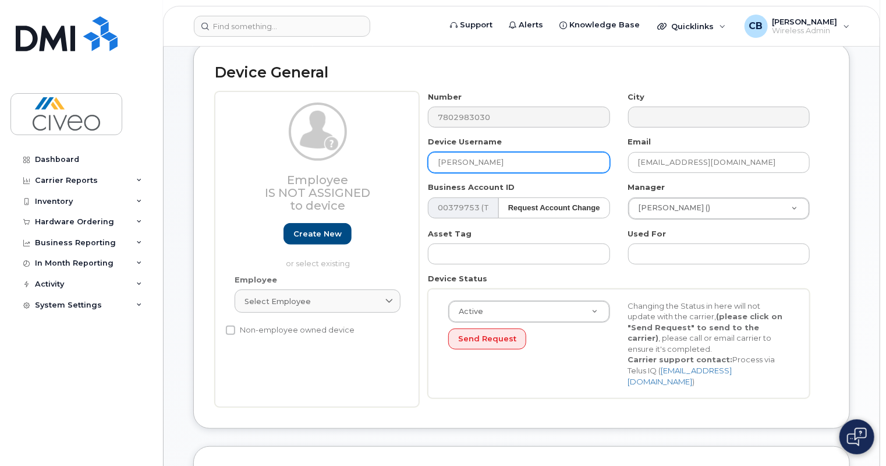
drag, startPoint x: 462, startPoint y: 152, endPoint x: 384, endPoint y: 160, distance: 79.0
click at [384, 160] on div "Employee Is not assigned to device Create new or select existing Employee Selec…" at bounding box center [522, 249] width 614 height 316
paste input "Ahmed Osman"
type input "[PERSON_NAME]"
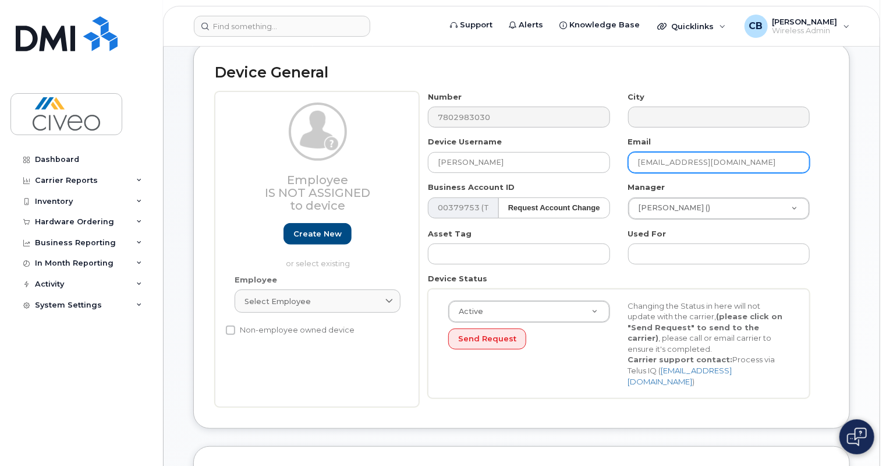
drag, startPoint x: 718, startPoint y: 154, endPoint x: 575, endPoint y: 168, distance: 143.9
click at [575, 168] on div "Number 7802983030 City Device Username Ahmed Osman Email Borealis.Maintenance@c…" at bounding box center [619, 249] width 400 height 316
paste input "[PERSON_NAME]"
type input "[PERSON_NAME][EMAIL_ADDRESS][PERSON_NAME][DOMAIN_NAME]"
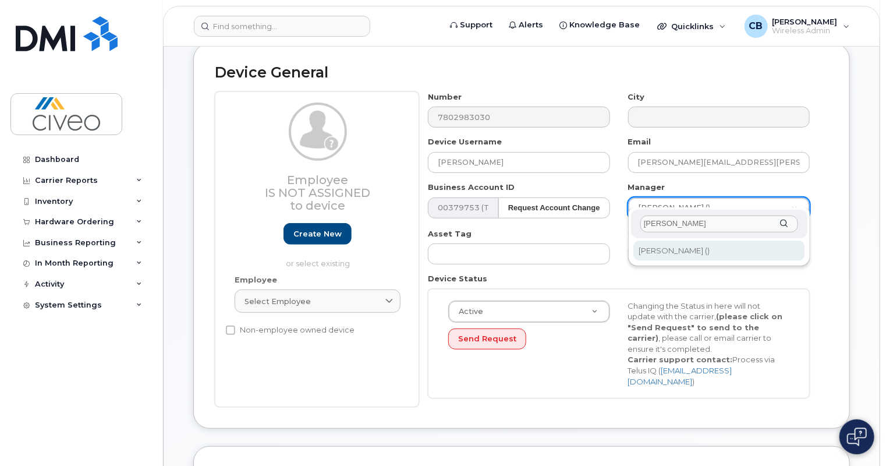
type input "dana"
type input "1032199"
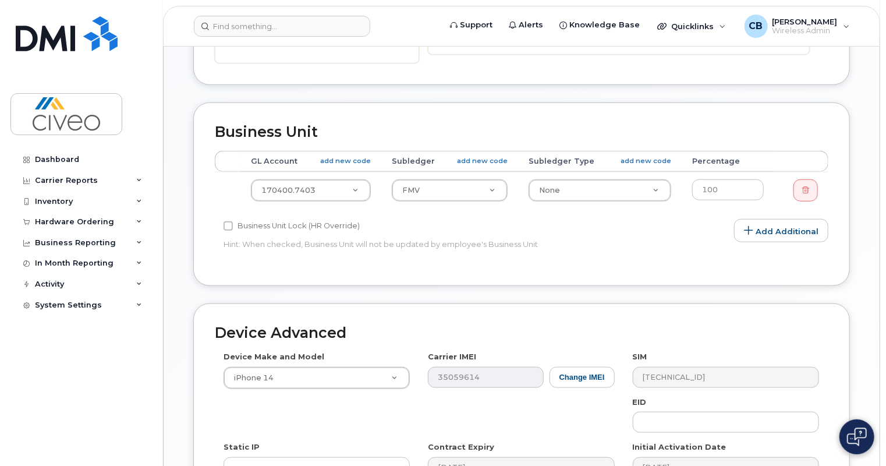
scroll to position [638, 0]
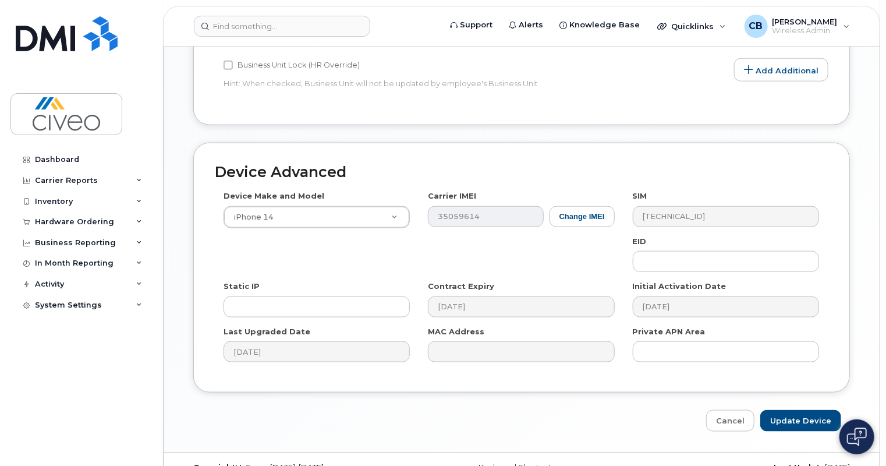
click at [810, 410] on input "Update Device" at bounding box center [800, 421] width 81 height 22
type input "Saving..."
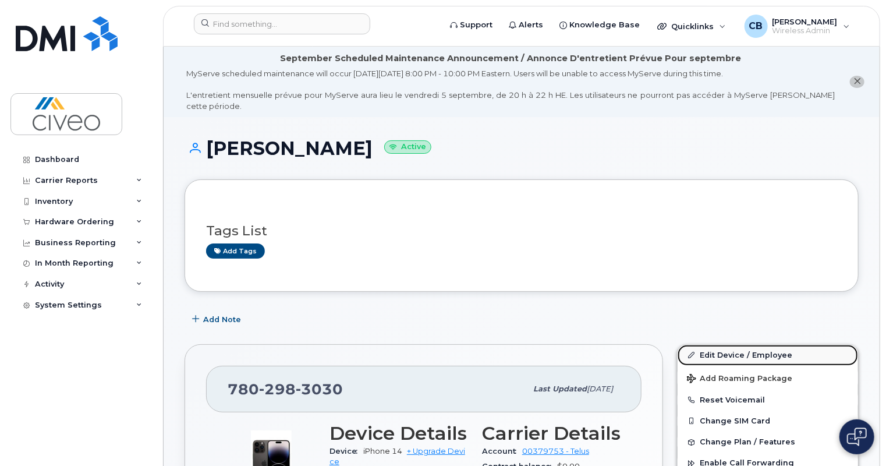
click at [724, 350] on link "Edit Device / Employee" at bounding box center [768, 355] width 180 height 21
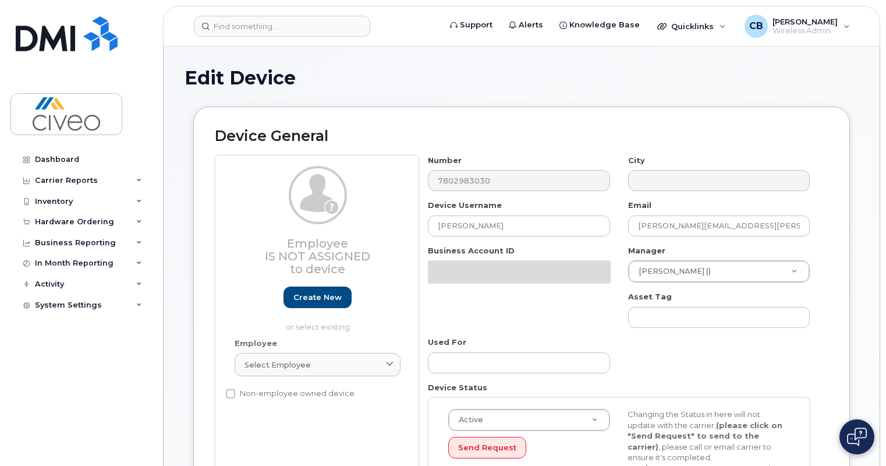
select select "7088"
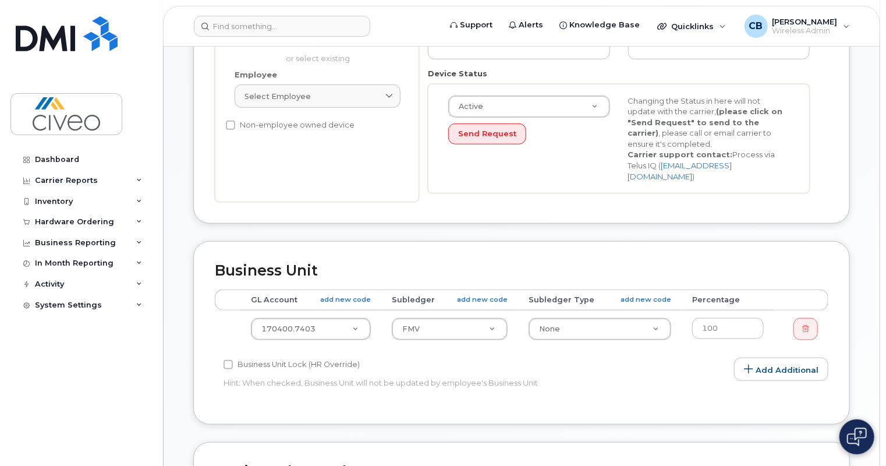
scroll to position [638, 0]
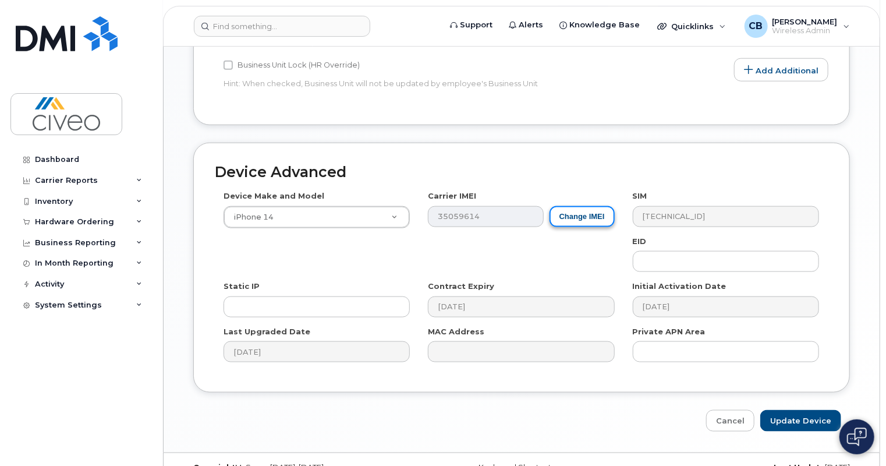
click at [586, 206] on button "Change IMEI" at bounding box center [582, 217] width 65 height 22
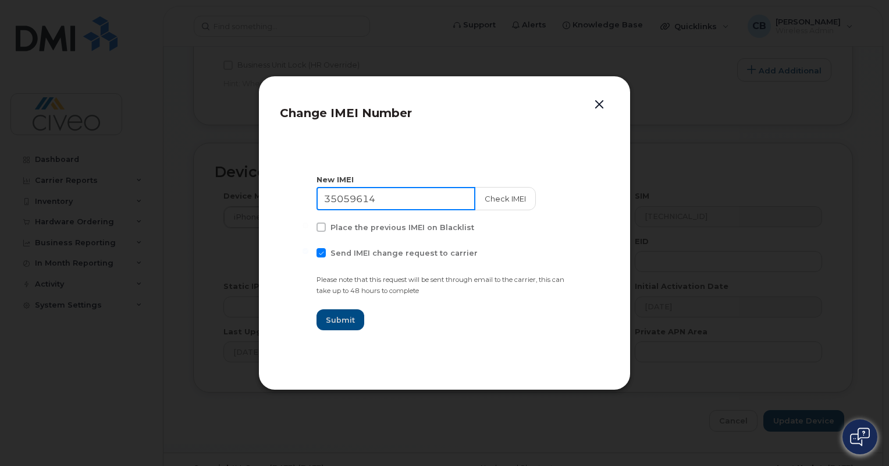
click at [428, 203] on input "35059614" at bounding box center [396, 198] width 159 height 23
paste input "[PERSON_NAME]"
type input "[PERSON_NAME]"
click at [428, 203] on input "Ahmed Osman" at bounding box center [396, 198] width 159 height 23
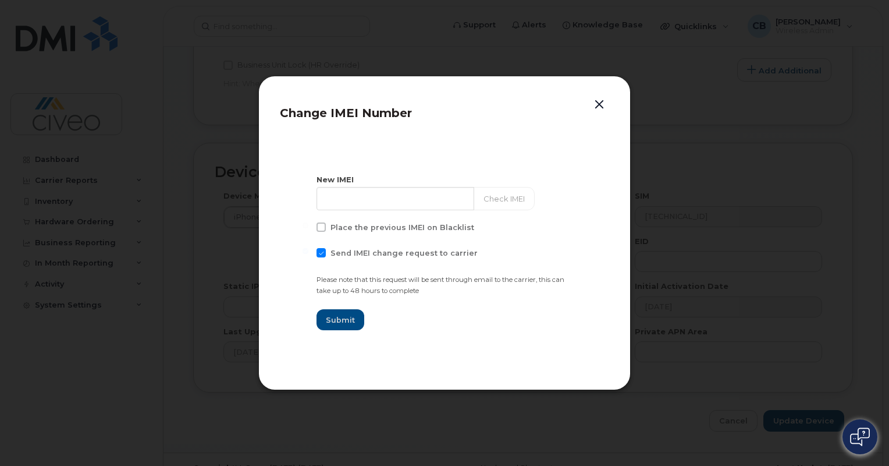
click at [599, 99] on button "button" at bounding box center [599, 105] width 17 height 16
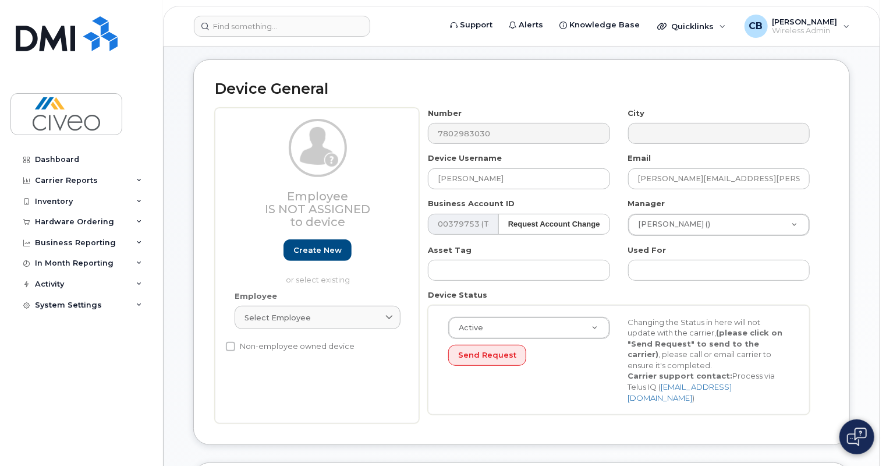
scroll to position [0, 0]
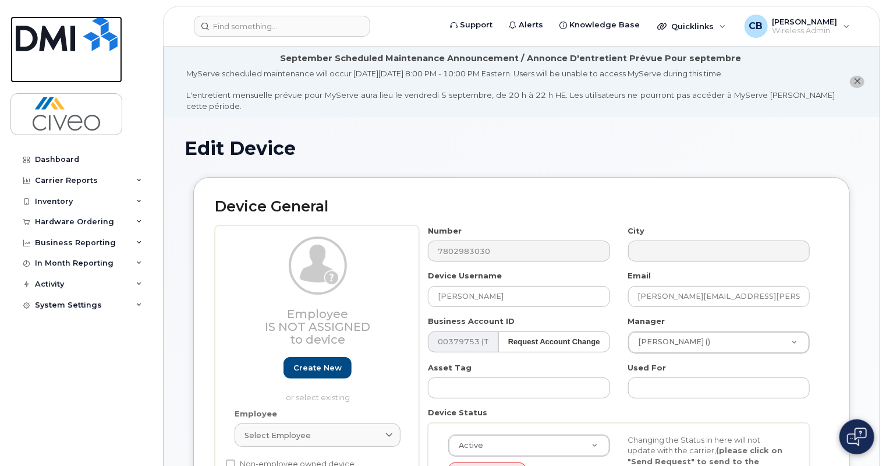
click at [61, 64] on link at bounding box center [66, 49] width 112 height 66
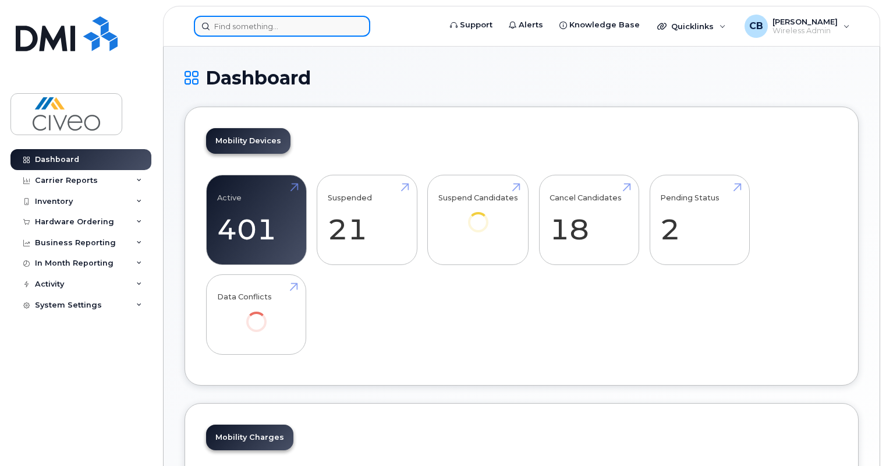
click at [279, 21] on input at bounding box center [282, 26] width 176 height 21
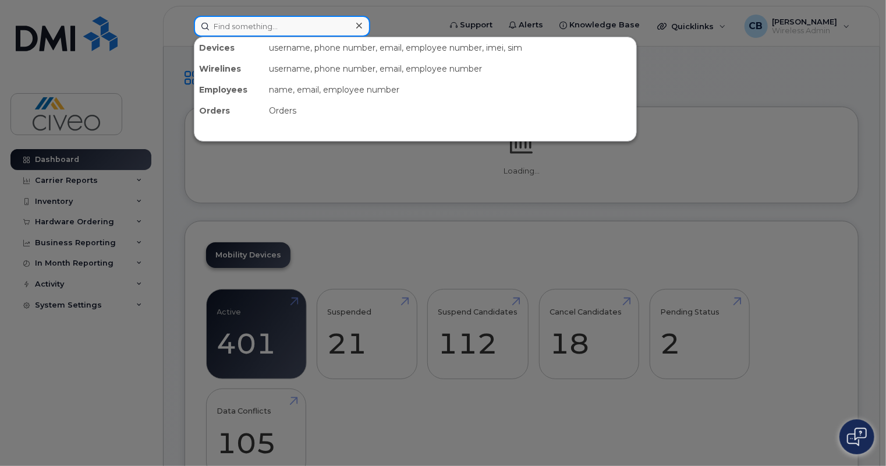
paste input "(587) 644-5258"
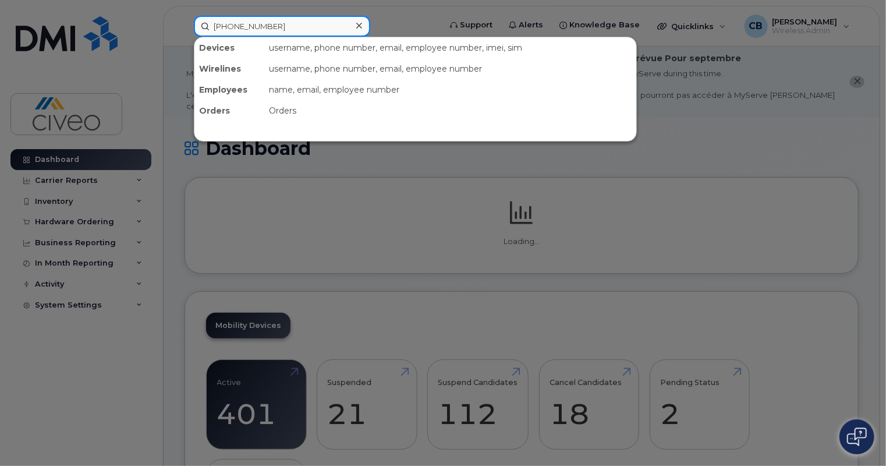
type input "(587) 644-5258"
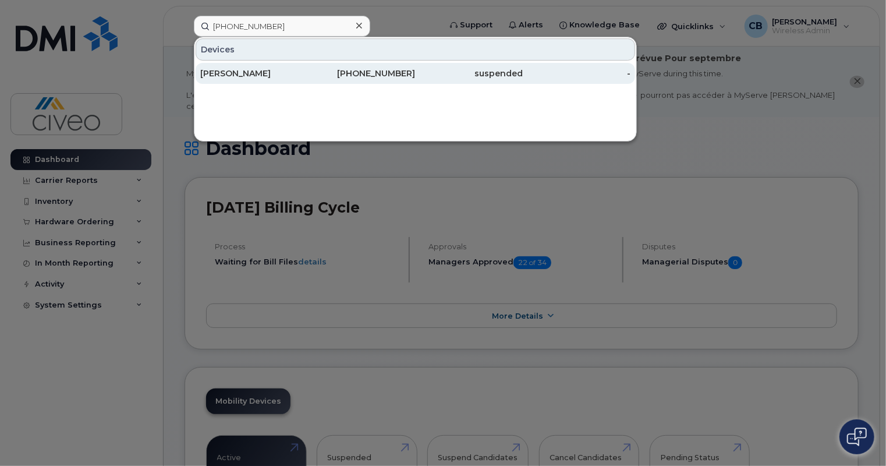
click at [290, 78] on div "[PERSON_NAME]" at bounding box center [254, 74] width 108 height 12
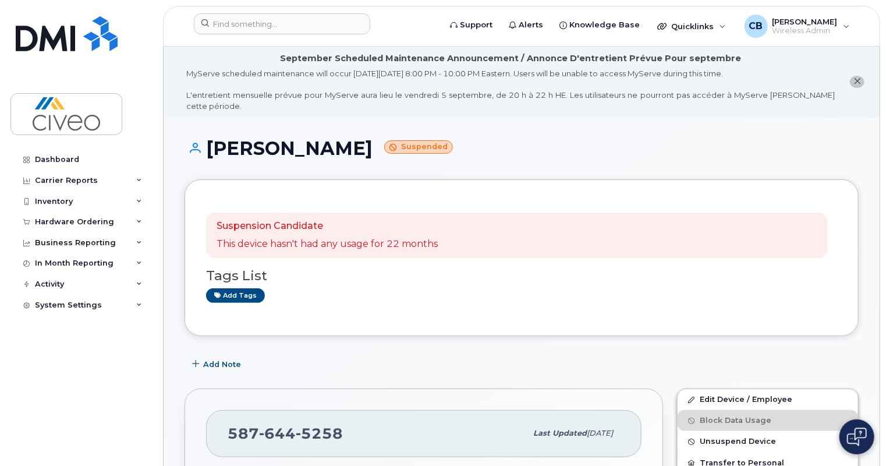
click at [512, 228] on div "Suspension Candidate This device hasn't had any usage for 22 months" at bounding box center [517, 234] width 622 height 45
click at [307, 24] on input at bounding box center [282, 23] width 176 height 21
paste input "7802983030"
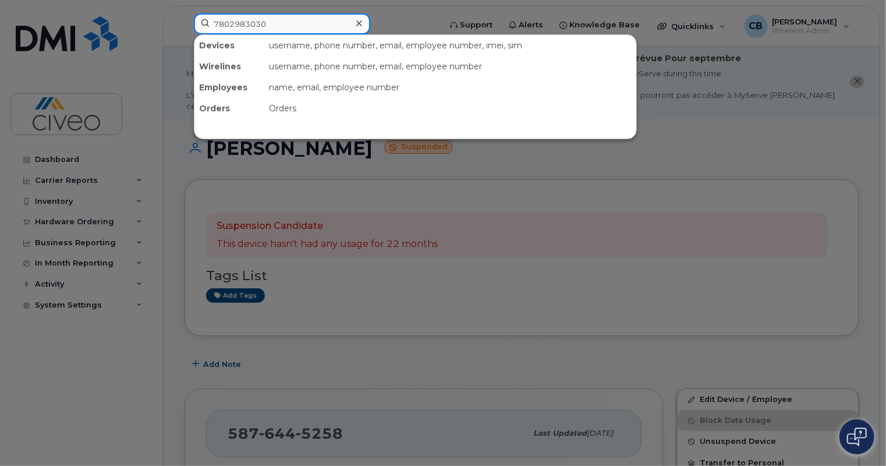
type input "7802983030"
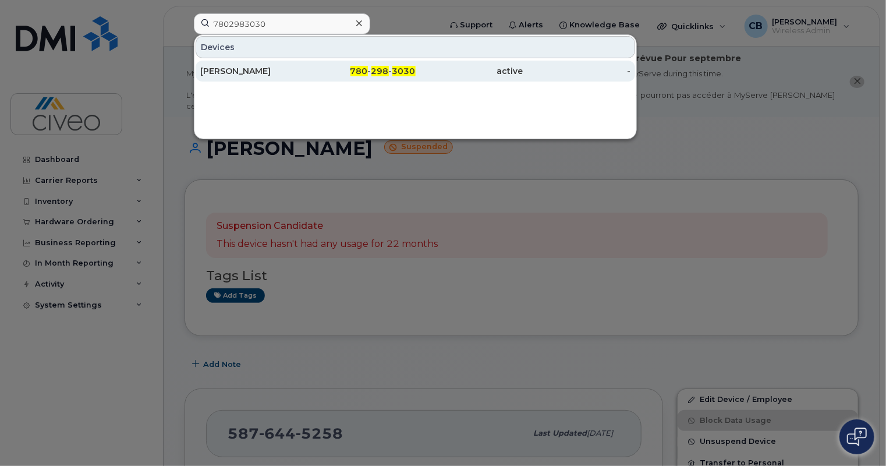
click at [304, 70] on div "[PERSON_NAME]" at bounding box center [254, 71] width 108 height 12
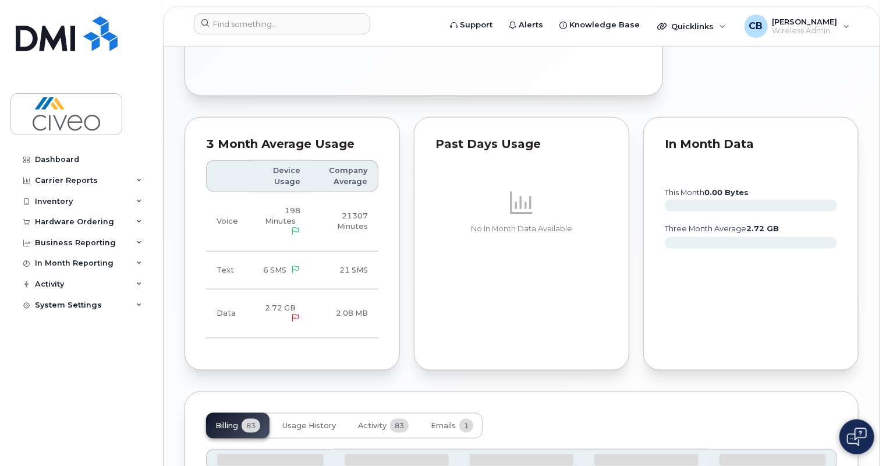
scroll to position [880, 0]
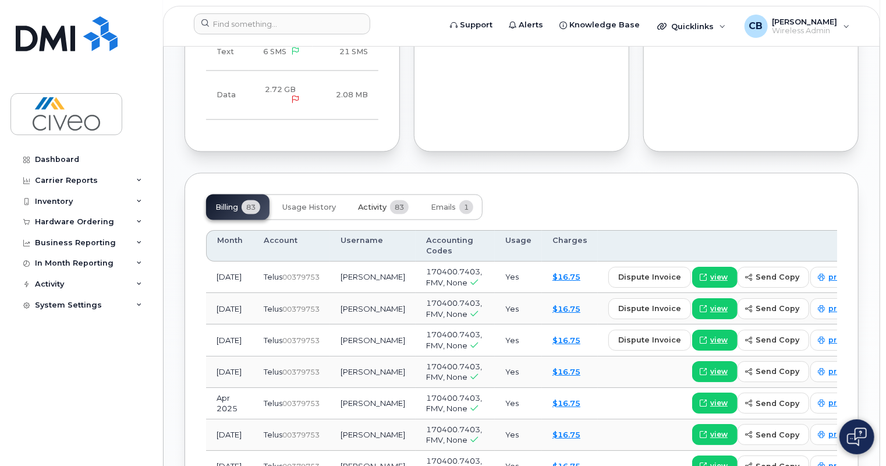
click at [381, 207] on button "Activity 83" at bounding box center [383, 207] width 69 height 26
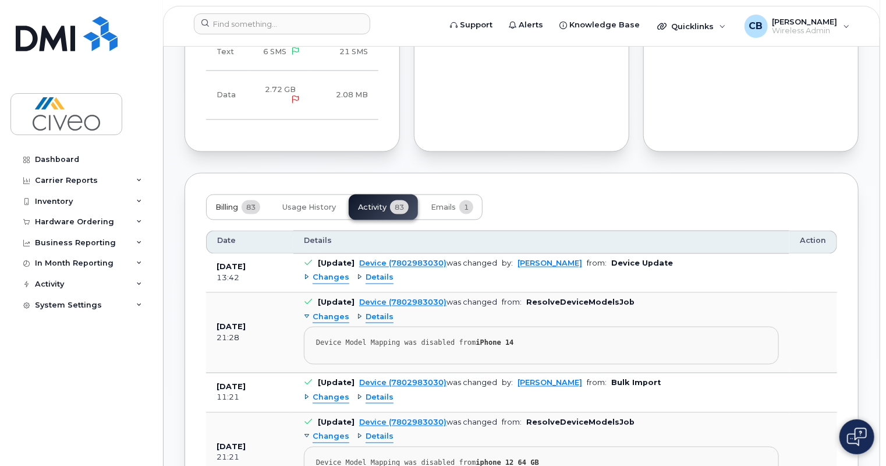
click at [242, 194] on button "Billing 83" at bounding box center [237, 207] width 63 height 26
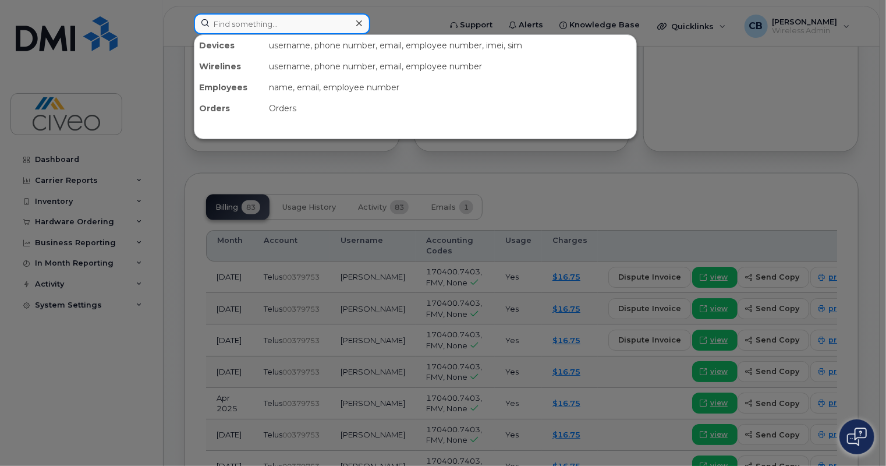
click at [299, 26] on input at bounding box center [282, 23] width 176 height 21
paste input "(587) 644-5258"
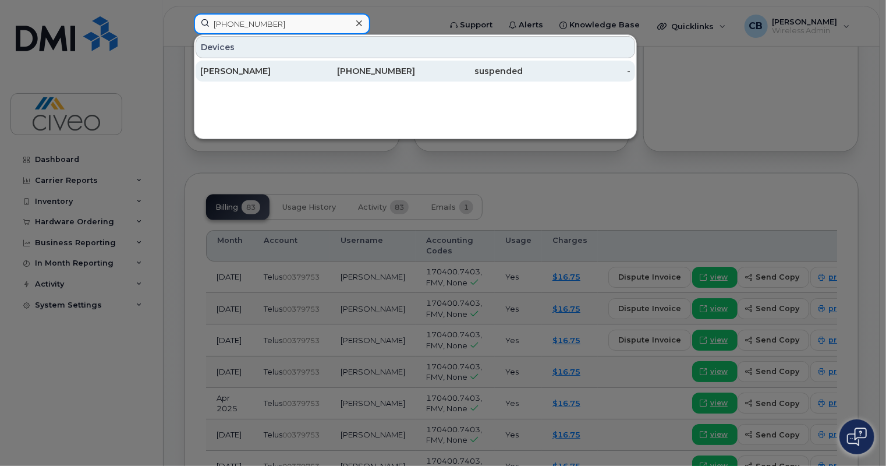
type input "(587) 644-5258"
click at [298, 69] on div "[PERSON_NAME]" at bounding box center [254, 71] width 108 height 12
